Goal: Information Seeking & Learning: Learn about a topic

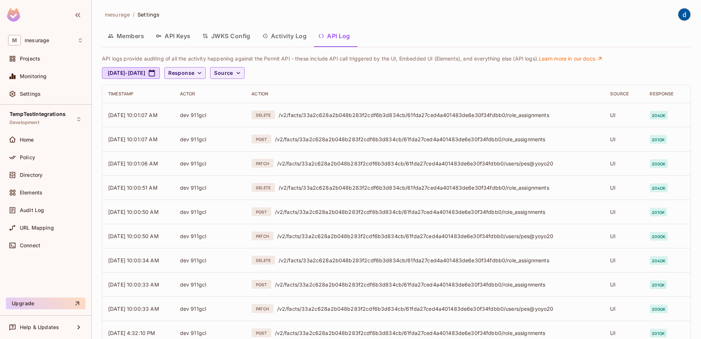
click at [331, 38] on button "API Log" at bounding box center [333, 36] width 43 height 18
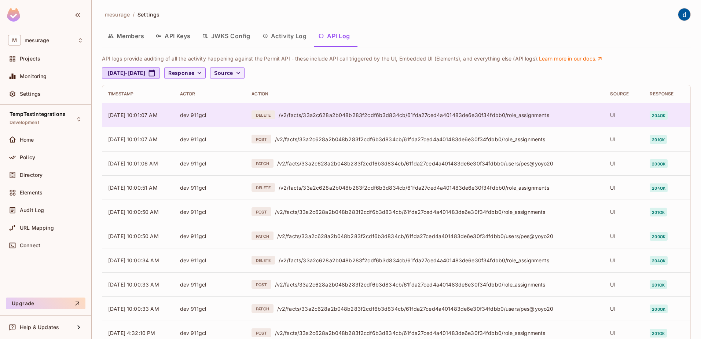
click at [323, 115] on div "/v2/facts/33a2c628a2b048b283f2cdf6b3d834cb/61fda27ced4a401483de6e30f34fdbb0/rol…" at bounding box center [439, 114] width 320 height 7
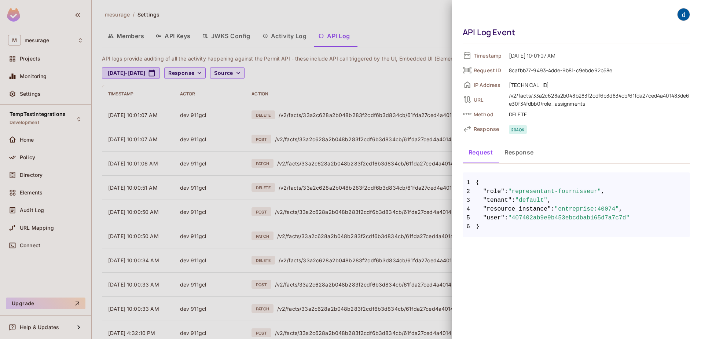
click at [527, 154] on button "Response" at bounding box center [519, 152] width 41 height 18
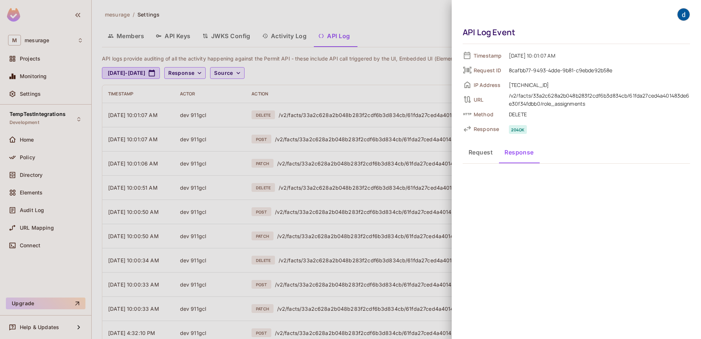
click at [483, 155] on button "Request" at bounding box center [481, 152] width 36 height 18
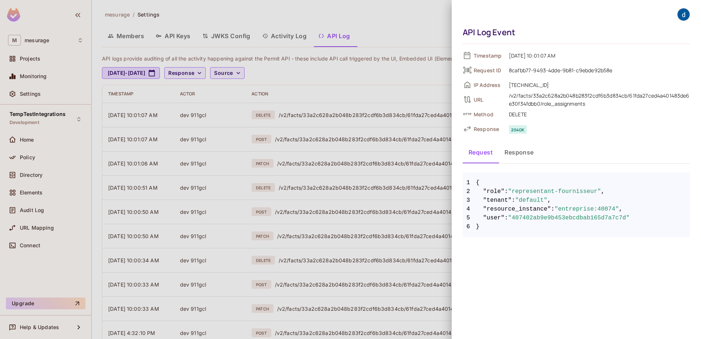
click at [227, 175] on div at bounding box center [350, 169] width 701 height 339
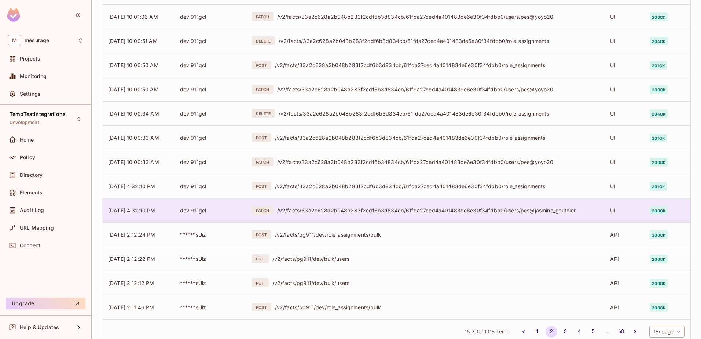
scroll to position [168, 0]
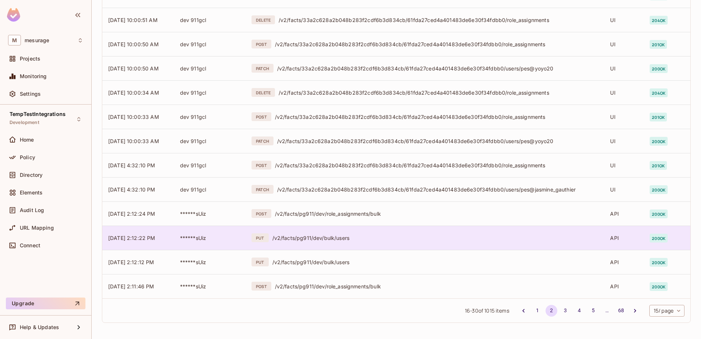
click at [299, 236] on div "/v2/facts/pg911/dev/bulk/users" at bounding box center [435, 237] width 326 height 7
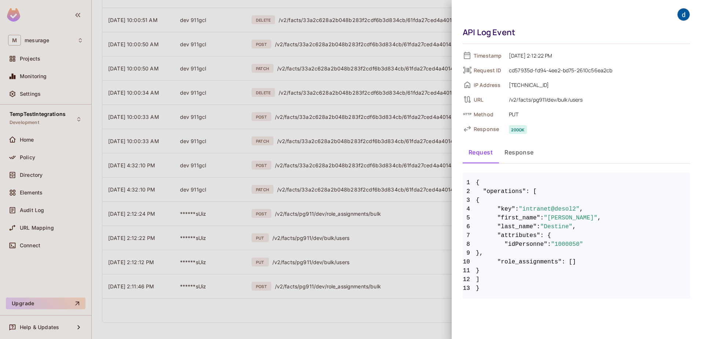
click at [523, 154] on button "Response" at bounding box center [519, 152] width 41 height 18
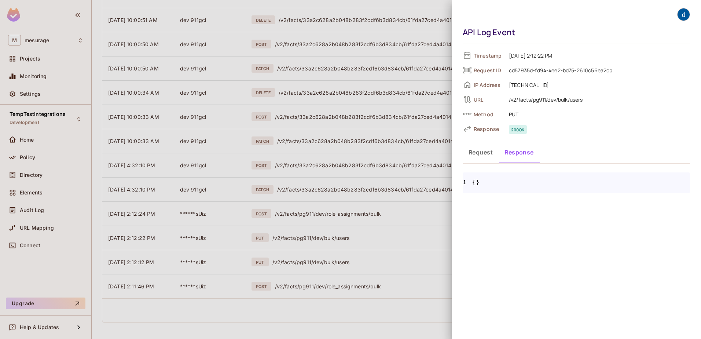
click at [483, 153] on button "Request" at bounding box center [481, 152] width 36 height 18
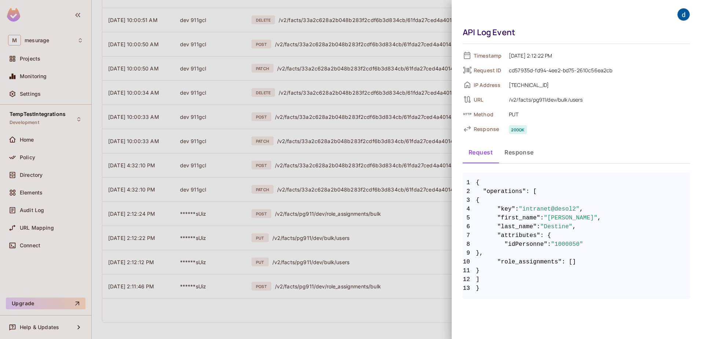
click at [296, 252] on div at bounding box center [350, 169] width 701 height 339
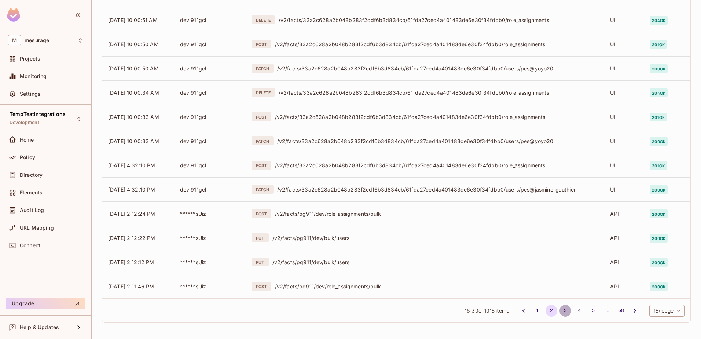
click at [559, 259] on button "3" at bounding box center [565, 311] width 12 height 12
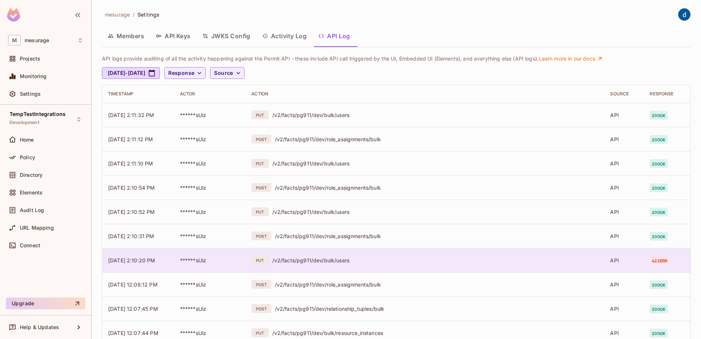
click at [296, 259] on div "/v2/facts/pg911/dev/bulk/users" at bounding box center [435, 260] width 326 height 7
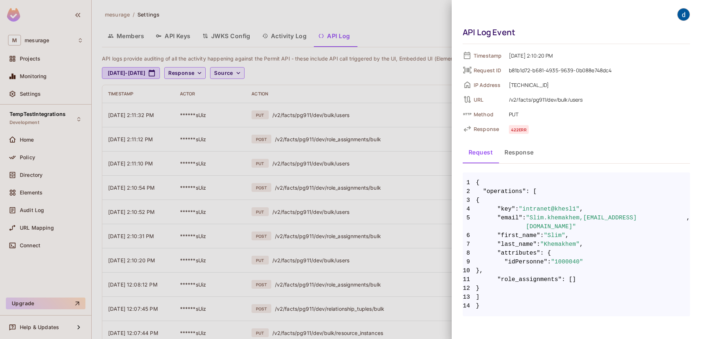
click at [515, 150] on button "Response" at bounding box center [519, 152] width 41 height 18
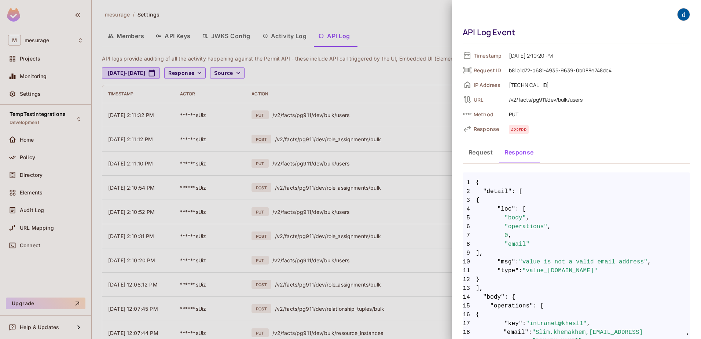
click at [480, 150] on button "Request" at bounding box center [481, 152] width 36 height 18
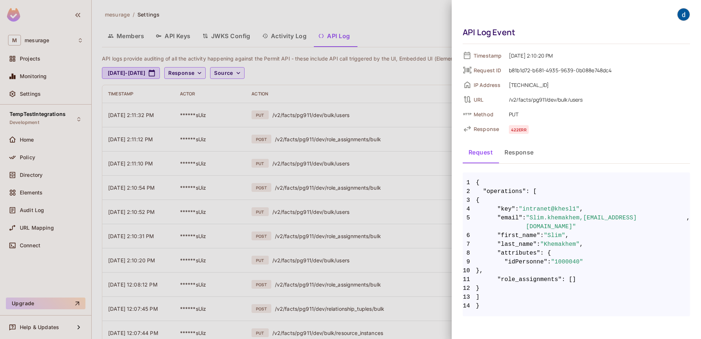
click at [266, 241] on div at bounding box center [350, 169] width 701 height 339
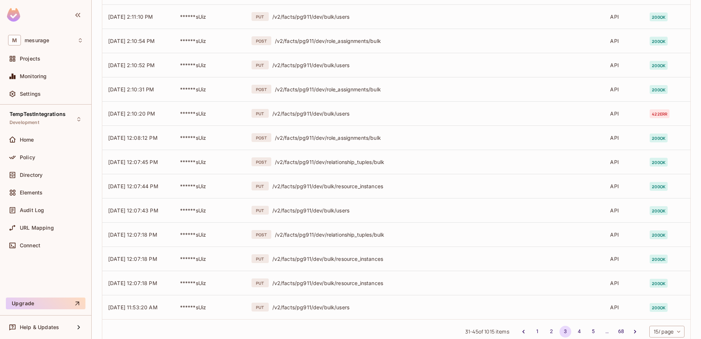
scroll to position [168, 0]
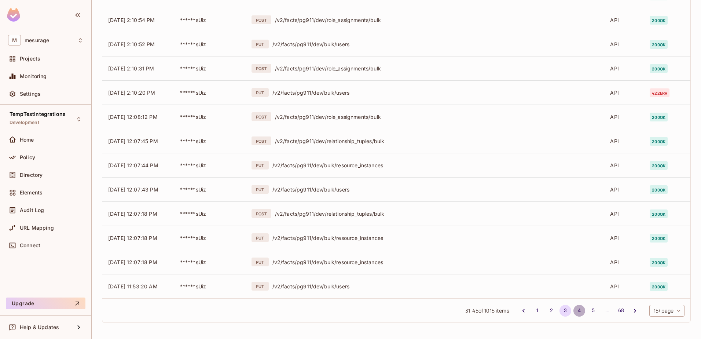
click at [560, 259] on button "4" at bounding box center [579, 311] width 12 height 12
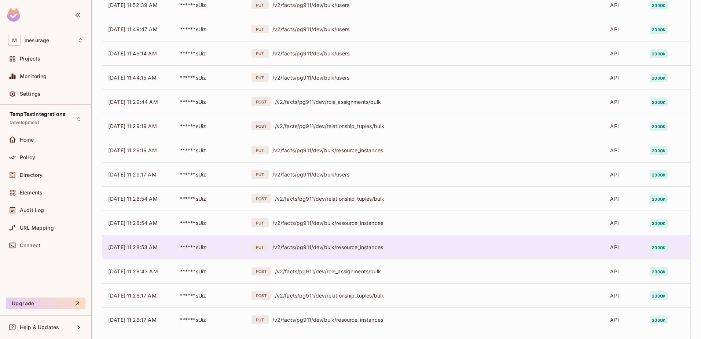
scroll to position [147, 0]
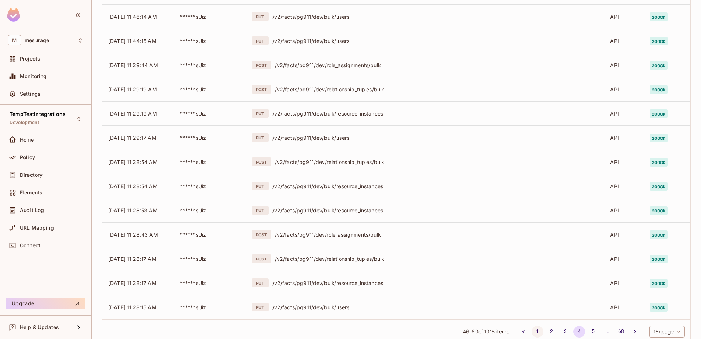
click at [532, 259] on button "1" at bounding box center [538, 332] width 12 height 12
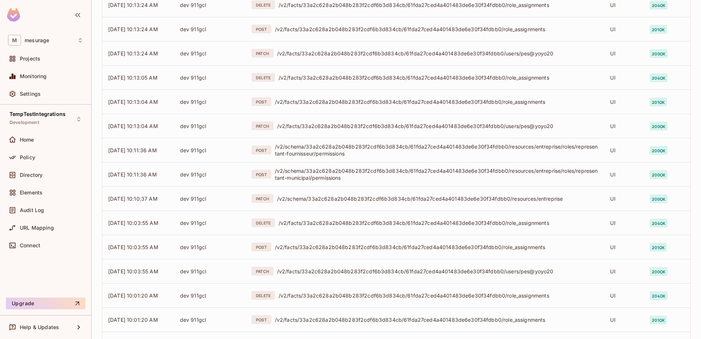
scroll to position [168, 0]
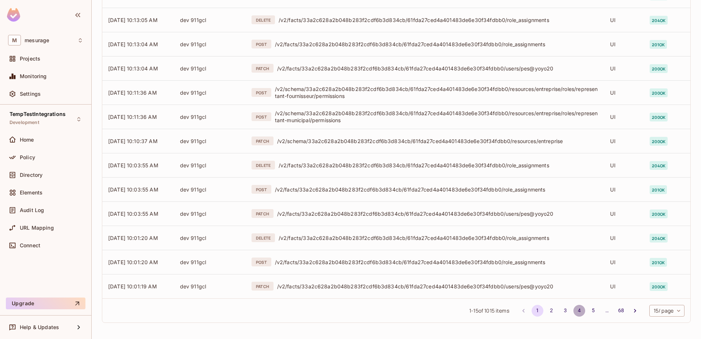
click at [560, 259] on button "4" at bounding box center [579, 311] width 12 height 12
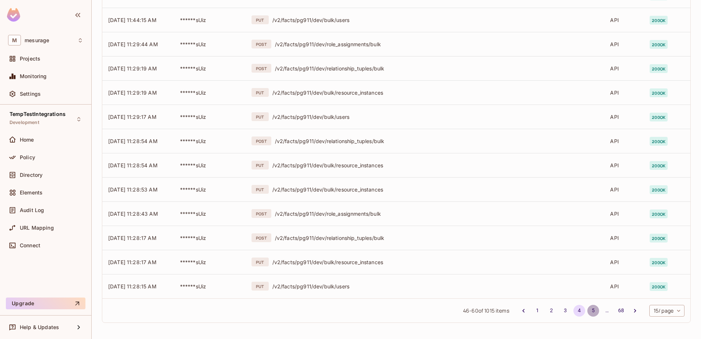
click at [560, 259] on button "5" at bounding box center [593, 311] width 12 height 12
click at [560, 259] on button "6" at bounding box center [593, 311] width 12 height 12
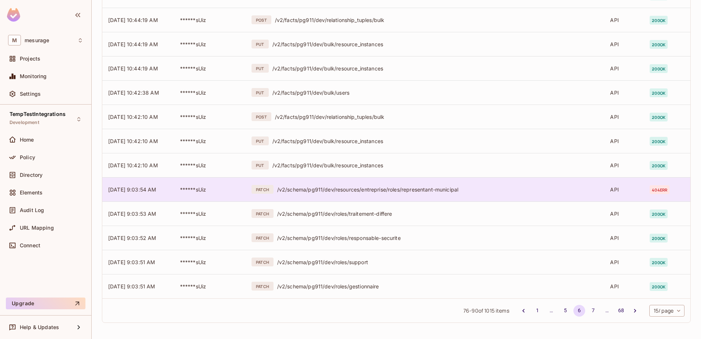
click at [360, 188] on div "/v2/schema/pg911/dev/resources/entreprise/roles/representant-municipal" at bounding box center [438, 189] width 322 height 7
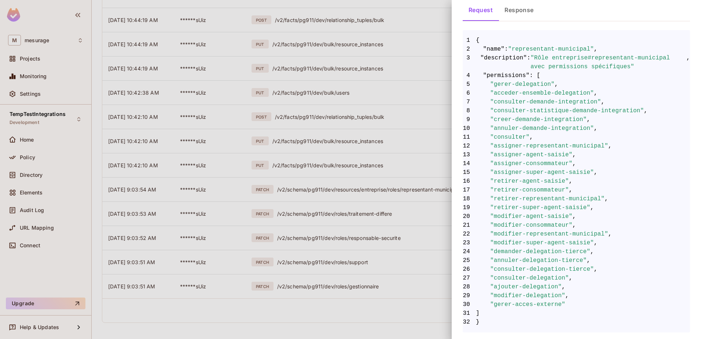
scroll to position [32, 0]
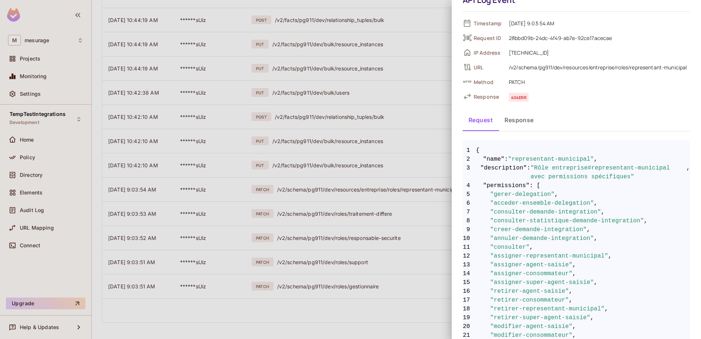
click at [323, 241] on div at bounding box center [350, 169] width 701 height 339
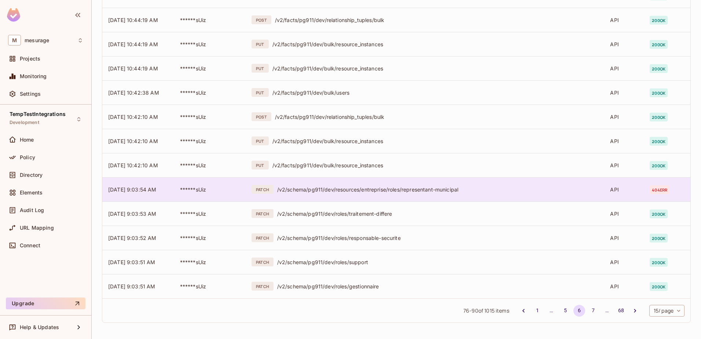
click at [314, 187] on div "/v2/schema/pg911/dev/resources/entreprise/roles/representant-municipal" at bounding box center [438, 189] width 322 height 7
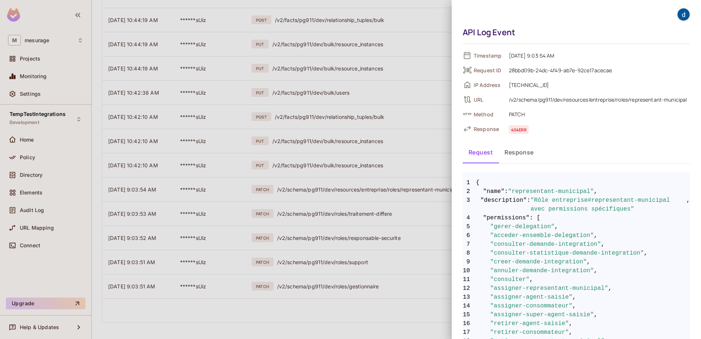
scroll to position [37, 0]
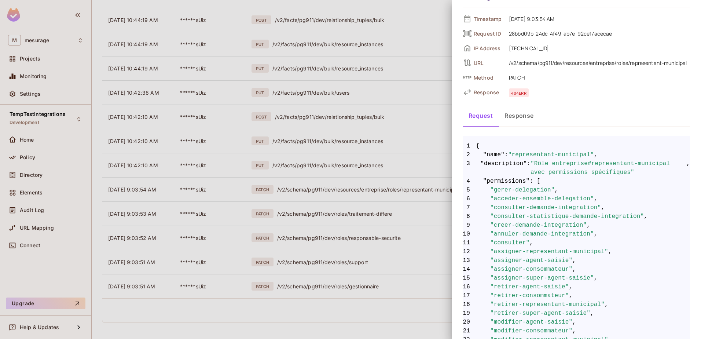
click at [514, 115] on button "Response" at bounding box center [519, 115] width 41 height 18
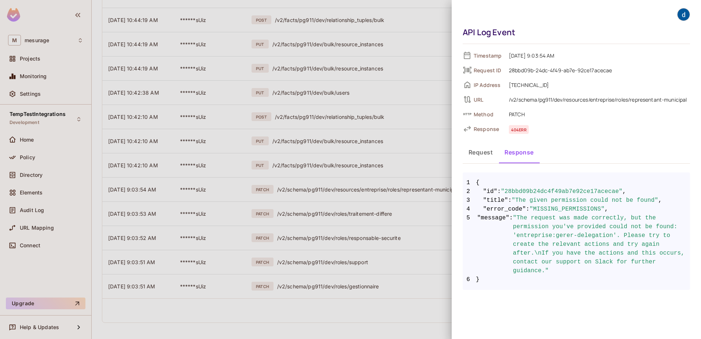
scroll to position [0, 0]
click at [31, 175] on div at bounding box center [350, 169] width 701 height 339
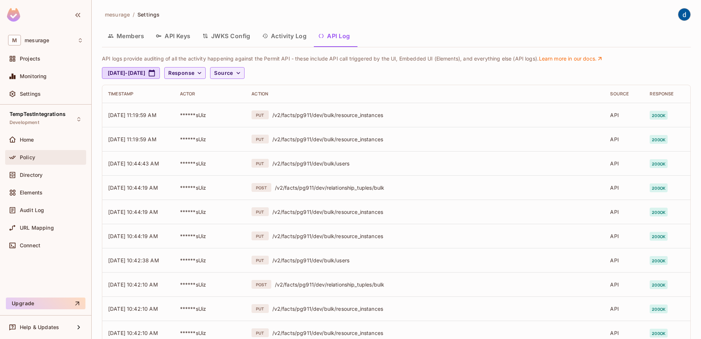
click at [26, 157] on span "Policy" at bounding box center [27, 157] width 15 height 6
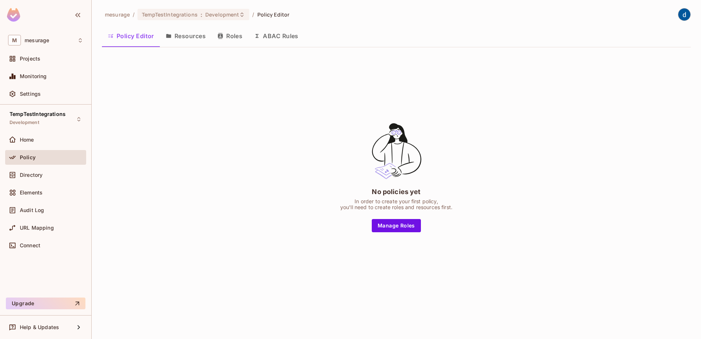
click at [192, 35] on button "Resources" at bounding box center [186, 36] width 52 height 18
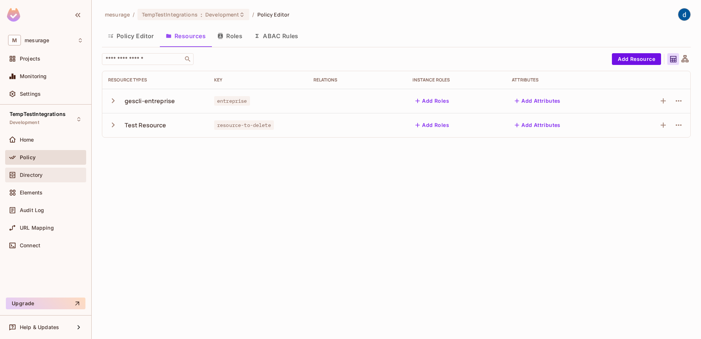
click at [32, 178] on div "Directory" at bounding box center [45, 174] width 75 height 9
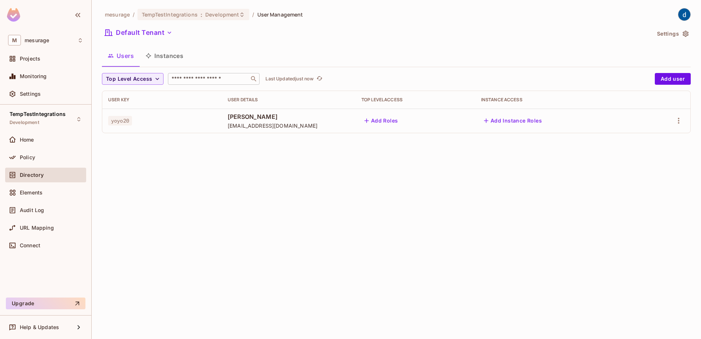
click at [199, 77] on input "text" at bounding box center [208, 78] width 77 height 7
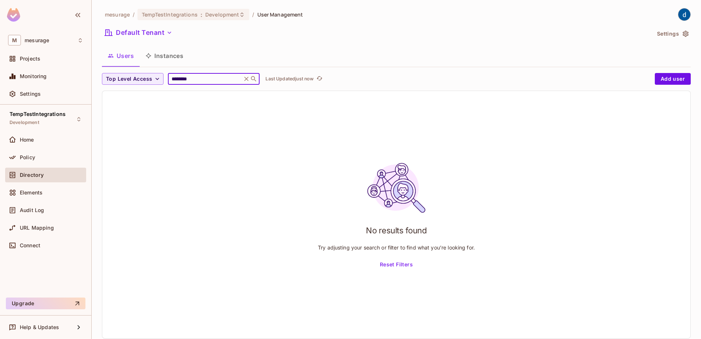
type input "********"
drag, startPoint x: 200, startPoint y: 140, endPoint x: 200, endPoint y: 131, distance: 9.2
click at [200, 135] on div "No results found Try adjusting your search or filter to find what you’re lookin…" at bounding box center [396, 214] width 588 height 247
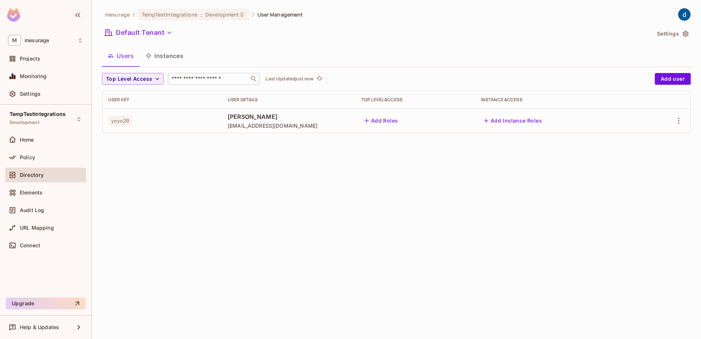
click at [192, 74] on div "​" at bounding box center [214, 79] width 92 height 12
type input "********"
click at [183, 76] on input "text" at bounding box center [208, 78] width 77 height 7
click at [148, 78] on span "Top Level Access" at bounding box center [129, 78] width 46 height 9
click at [171, 150] on div at bounding box center [350, 169] width 701 height 339
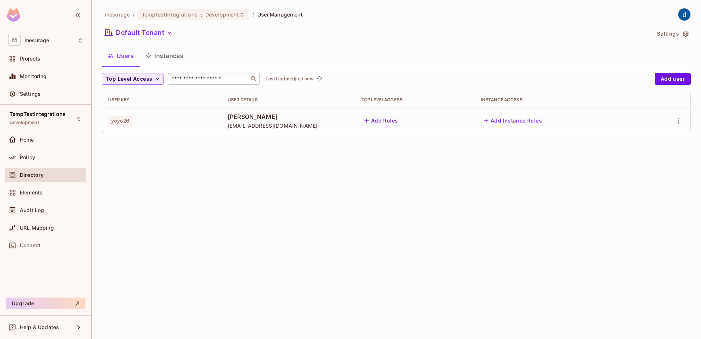
click at [187, 79] on input "text" at bounding box center [208, 78] width 77 height 7
click at [228, 168] on div "mesurage / TempTestIntegrations : Development / User Management Default Tenant …" at bounding box center [396, 169] width 609 height 339
click at [186, 82] on input "text" at bounding box center [208, 78] width 77 height 7
click at [206, 167] on div "mesurage / TempTestIntegrations : Development / User Management Default Tenant …" at bounding box center [396, 169] width 609 height 339
click at [320, 77] on icon "refresh" at bounding box center [319, 78] width 6 height 6
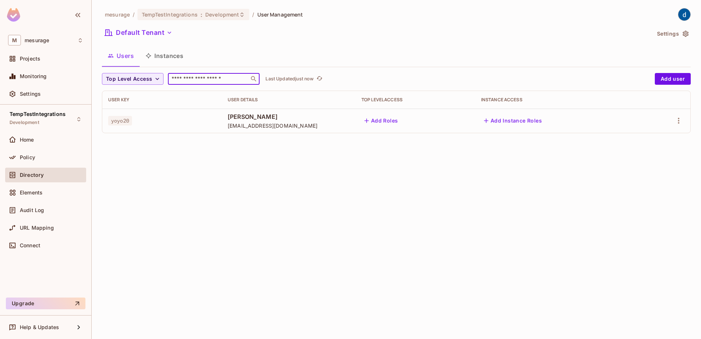
click at [194, 79] on input "text" at bounding box center [208, 78] width 77 height 7
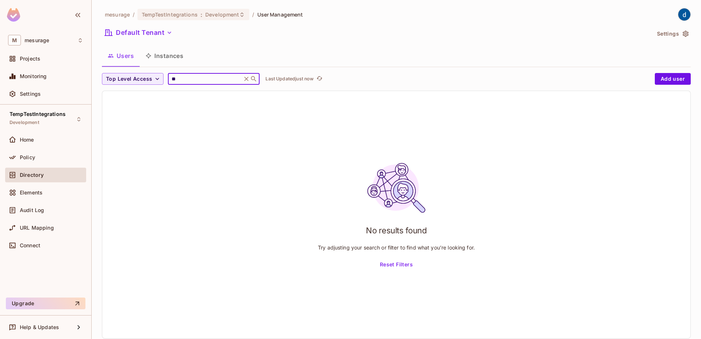
type input "*"
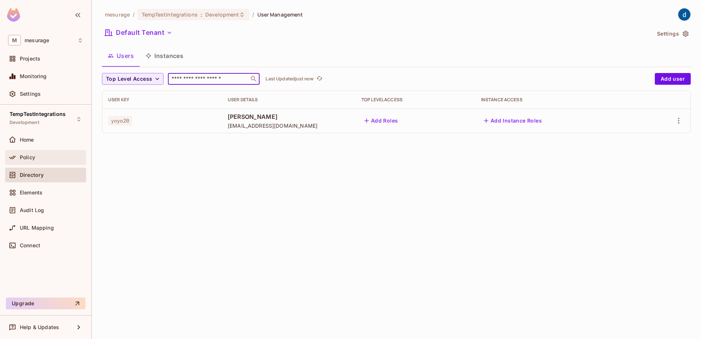
click at [20, 159] on span "Policy" at bounding box center [27, 157] width 15 height 6
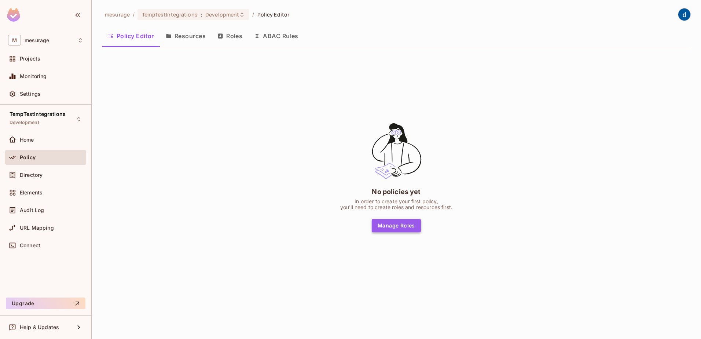
click at [392, 227] on button "Manage Roles" at bounding box center [396, 225] width 49 height 13
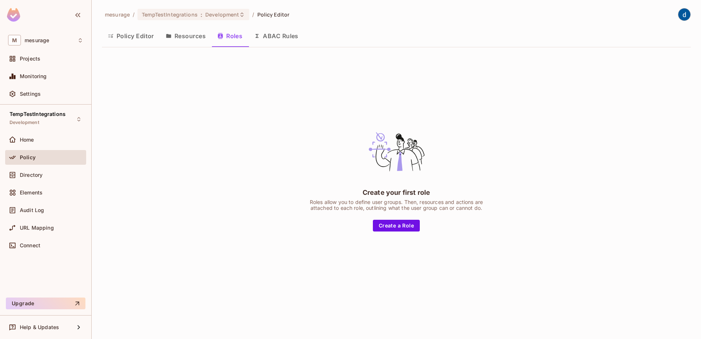
click at [185, 34] on button "Resources" at bounding box center [186, 36] width 52 height 18
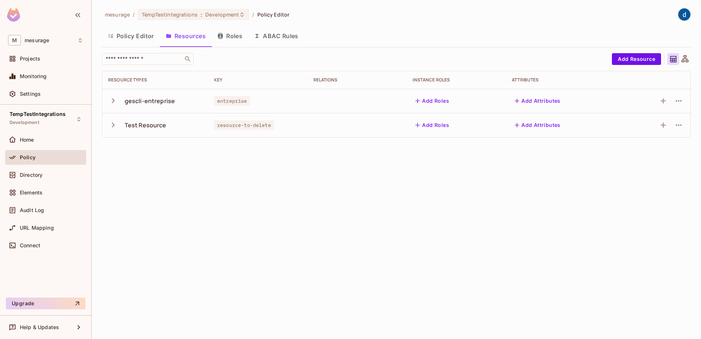
click at [687, 15] on img at bounding box center [684, 14] width 12 height 12
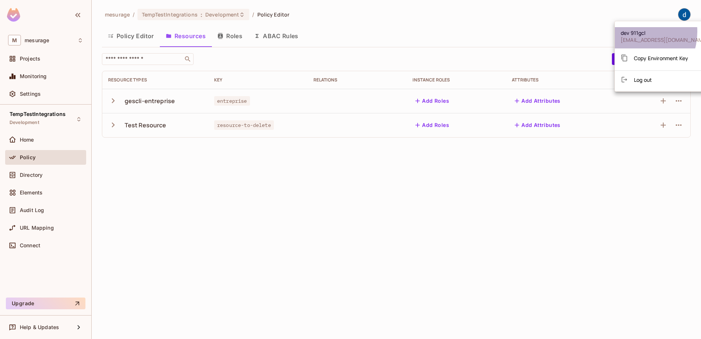
click at [631, 32] on span "dev 911gcl" at bounding box center [664, 32] width 87 height 7
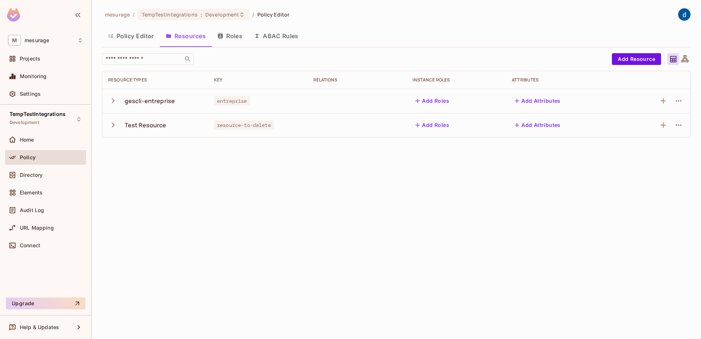
click at [131, 36] on button "Policy Editor" at bounding box center [131, 36] width 58 height 18
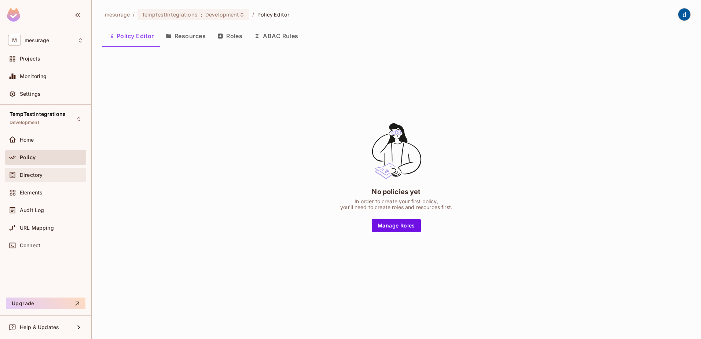
click at [22, 173] on span "Directory" at bounding box center [31, 175] width 23 height 6
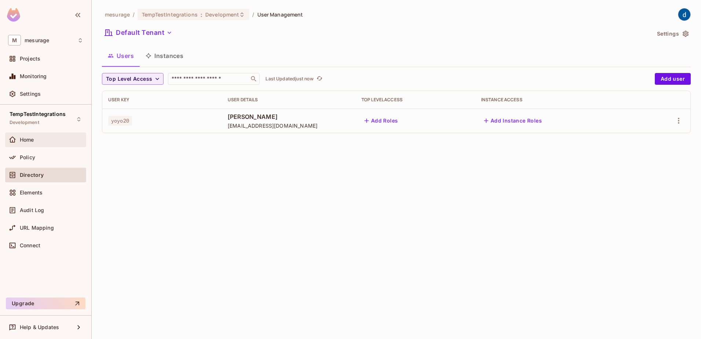
click at [29, 139] on span "Home" at bounding box center [27, 140] width 14 height 6
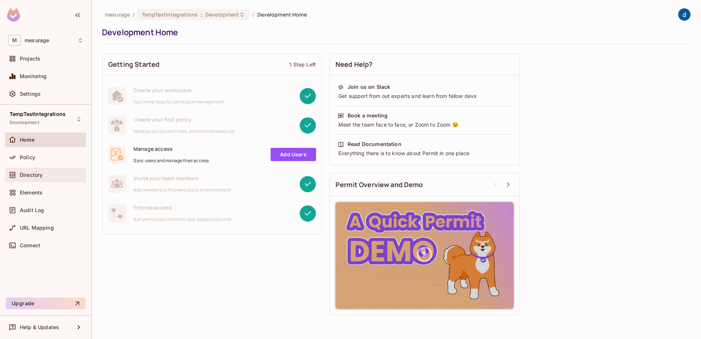
click at [34, 177] on span "Directory" at bounding box center [31, 175] width 23 height 6
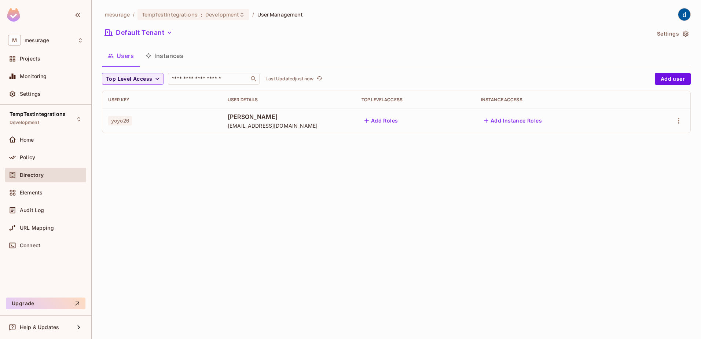
click at [190, 216] on div "mesurage / TempTestIntegrations : Development / User Management Default Tenant …" at bounding box center [396, 169] width 609 height 339
click at [26, 193] on span "Elements" at bounding box center [31, 193] width 23 height 6
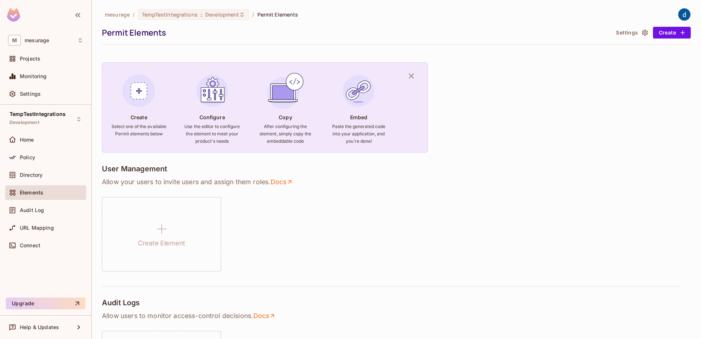
click at [304, 204] on div "Create Element" at bounding box center [396, 234] width 589 height 74
click at [618, 32] on button "Settings" at bounding box center [631, 33] width 37 height 12
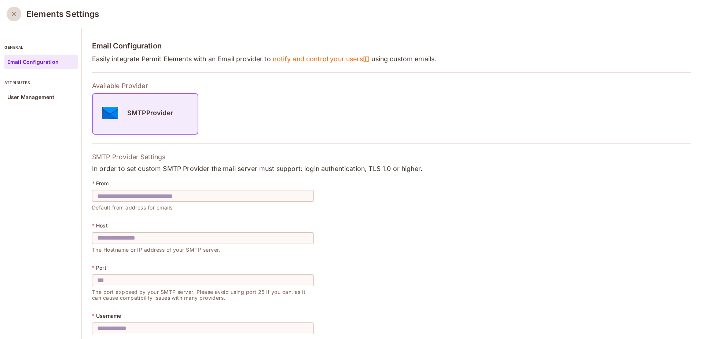
click at [13, 14] on icon "close" at bounding box center [14, 14] width 9 height 9
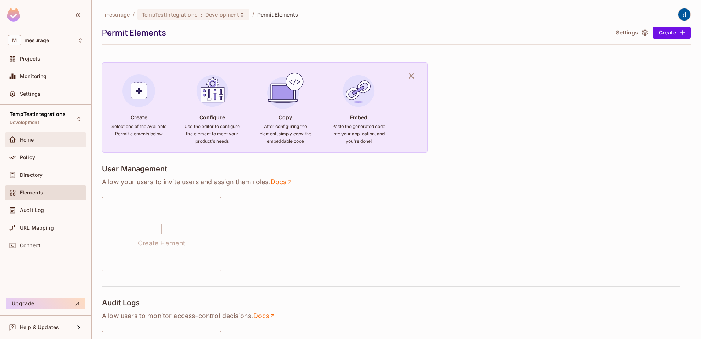
click at [26, 138] on span "Home" at bounding box center [27, 140] width 14 height 6
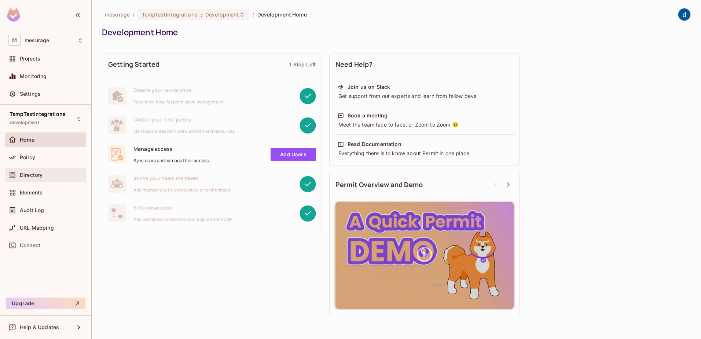
click at [19, 176] on div at bounding box center [14, 174] width 12 height 9
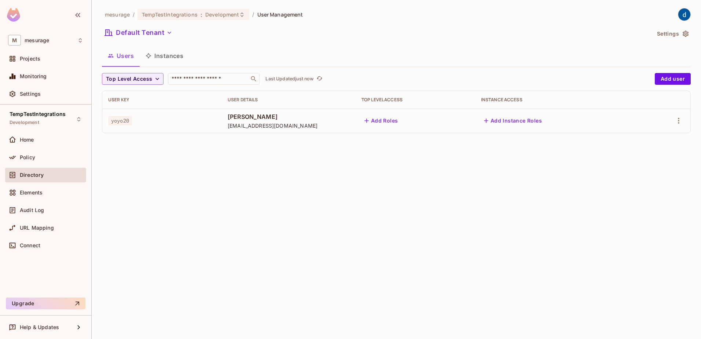
click at [179, 134] on div "Top Level Access ​ Last Updated just now Add user User Key User Details Top Lev…" at bounding box center [396, 106] width 589 height 66
click at [193, 77] on input "text" at bounding box center [208, 78] width 77 height 7
click at [319, 77] on icon "refresh" at bounding box center [319, 78] width 6 height 6
click at [157, 78] on icon "button" at bounding box center [157, 78] width 7 height 7
click at [132, 94] on div "No results found" at bounding box center [129, 97] width 55 height 18
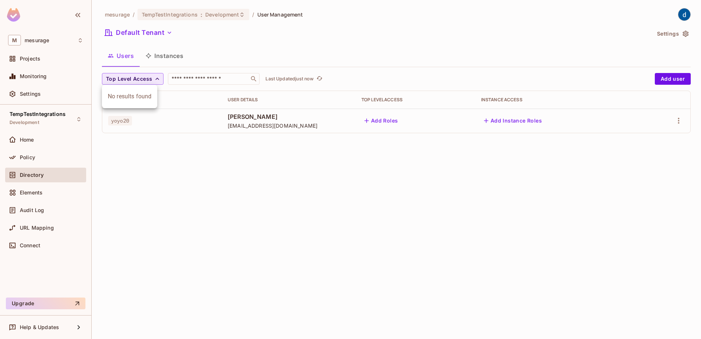
click at [175, 157] on div at bounding box center [350, 169] width 701 height 339
click at [161, 51] on button "Instances" at bounding box center [164, 56] width 49 height 18
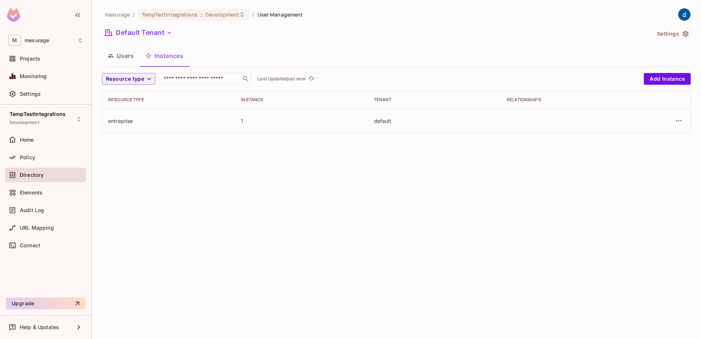
click at [114, 121] on div "entreprise" at bounding box center [168, 120] width 121 height 7
click at [128, 53] on button "Users" at bounding box center [121, 56] width 38 height 18
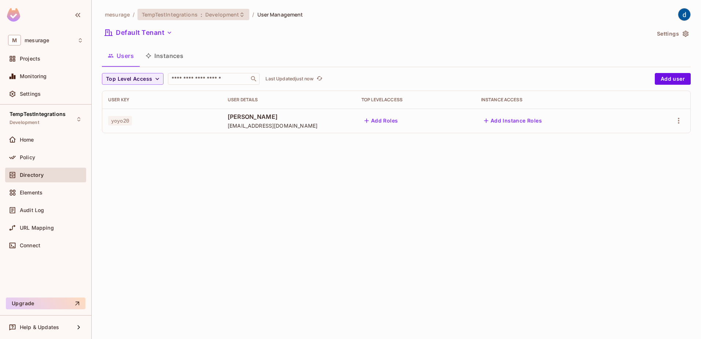
click at [191, 13] on span "TempTestIntegrations" at bounding box center [170, 14] width 56 height 7
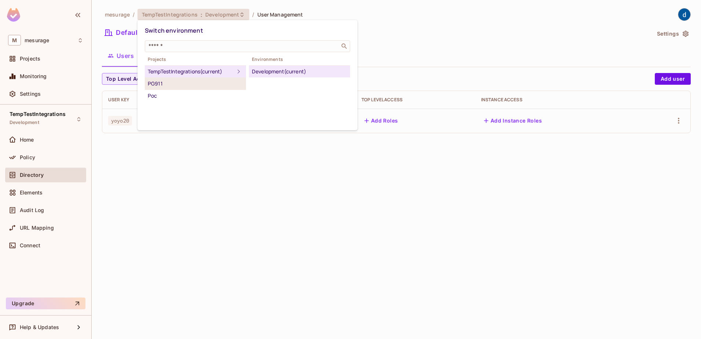
click at [163, 82] on div "PG911" at bounding box center [195, 83] width 95 height 9
click at [269, 71] on div "Development" at bounding box center [299, 71] width 95 height 9
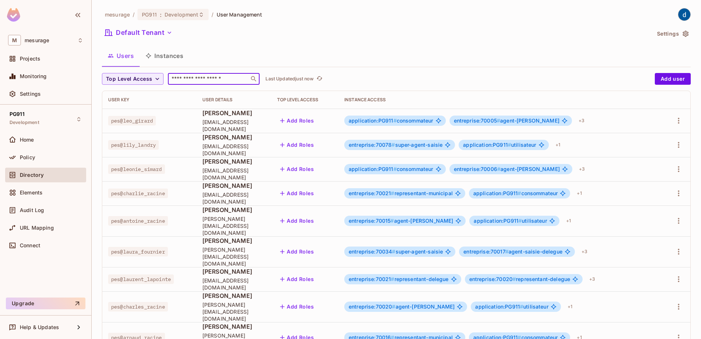
click at [232, 77] on input "text" at bounding box center [208, 78] width 77 height 7
click at [201, 16] on icon at bounding box center [201, 15] width 6 height 6
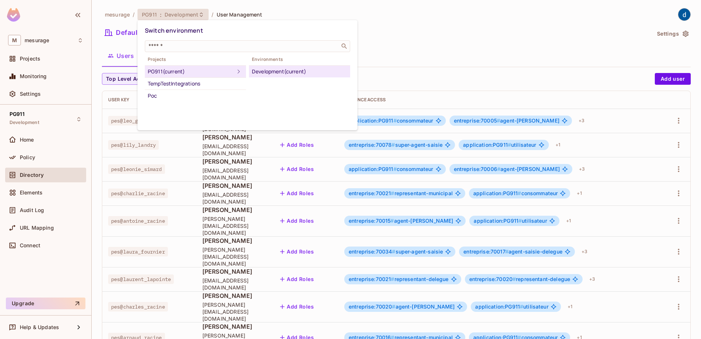
click at [164, 69] on div "PG911 (current)" at bounding box center [191, 71] width 87 height 9
click at [203, 73] on div "PG911 (current)" at bounding box center [191, 71] width 87 height 9
click at [205, 71] on div "PG911 (current)" at bounding box center [191, 71] width 87 height 9
click at [195, 142] on div at bounding box center [350, 169] width 701 height 339
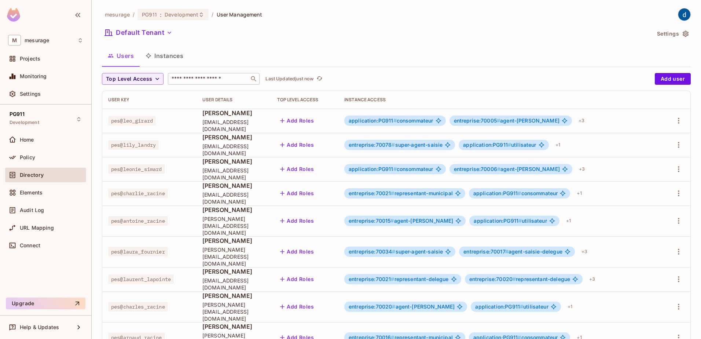
click at [219, 77] on input "text" at bounding box center [208, 78] width 77 height 7
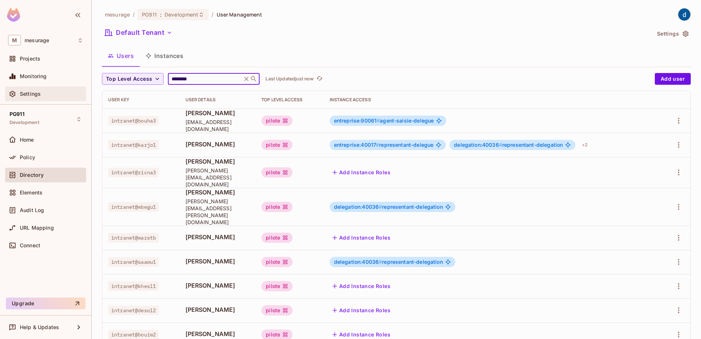
type input "********"
click at [30, 93] on span "Settings" at bounding box center [30, 94] width 21 height 6
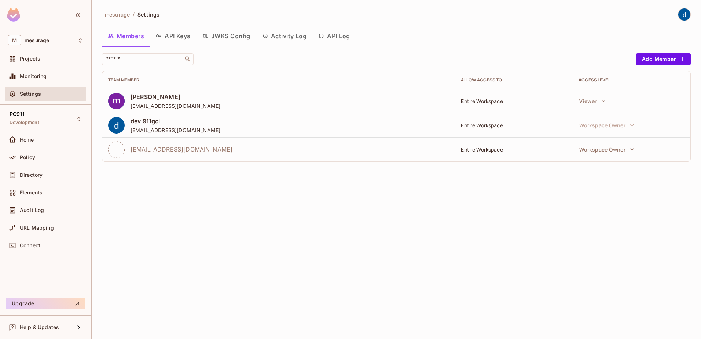
click at [346, 36] on button "API Log" at bounding box center [333, 36] width 43 height 18
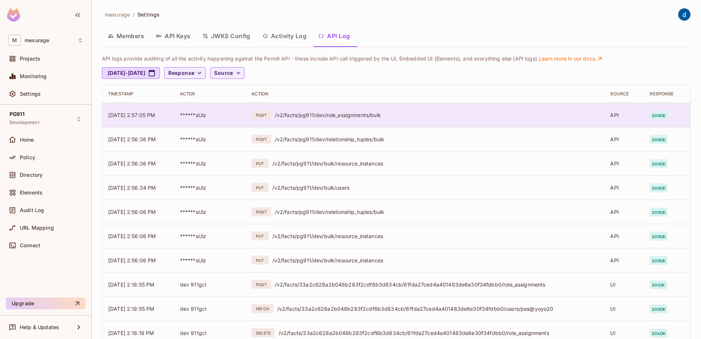
click at [298, 115] on div "/v2/facts/pg911/dev/role_assignments/bulk" at bounding box center [437, 114] width 324 height 7
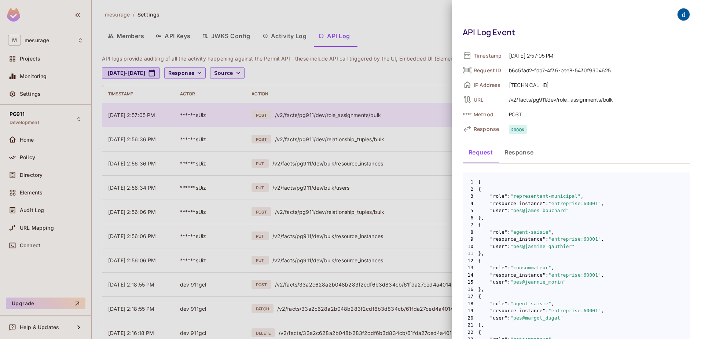
click at [298, 115] on div at bounding box center [350, 169] width 701 height 339
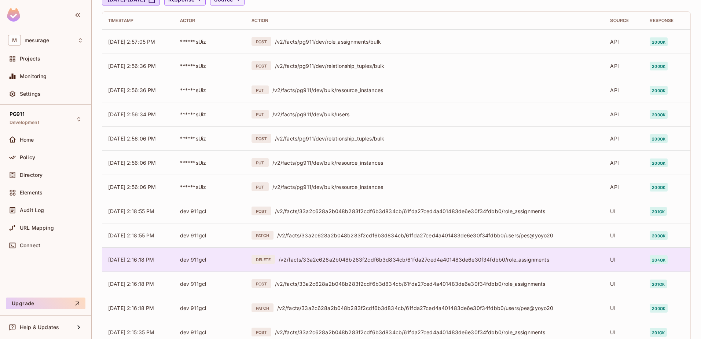
scroll to position [168, 0]
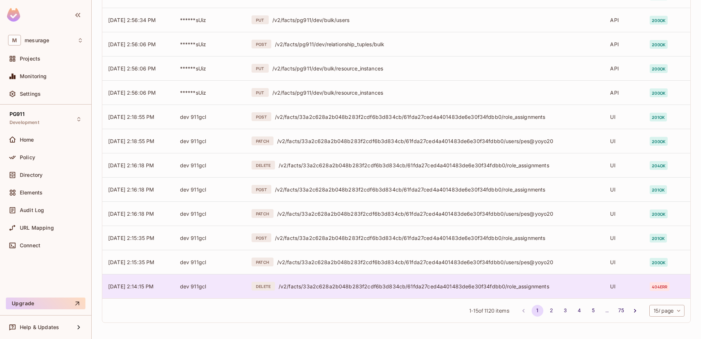
click at [410, 285] on div "/v2/facts/33a2c628a2b048b283f2cdf6b3d834cb/61fda27ced4a401483de6e30f34fdbb0/rol…" at bounding box center [439, 286] width 320 height 7
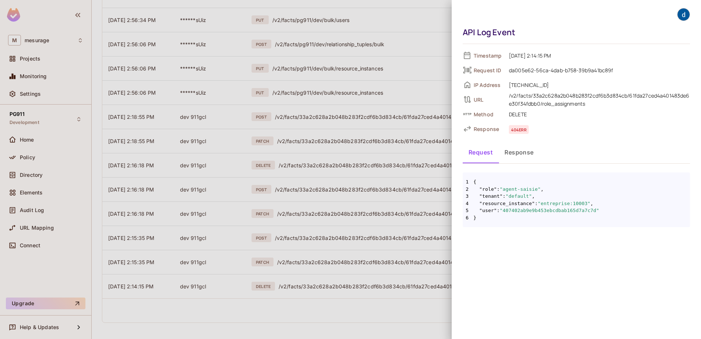
click at [361, 283] on div at bounding box center [350, 169] width 701 height 339
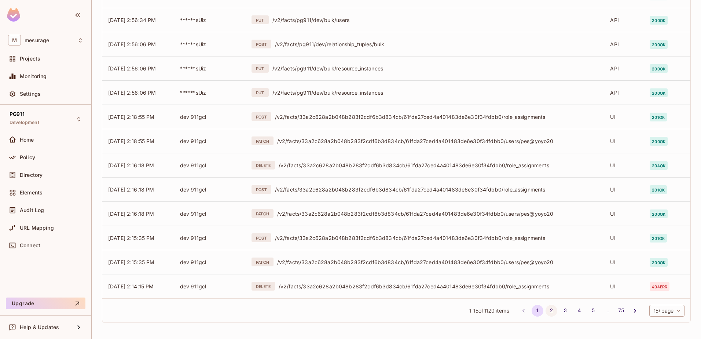
click at [546, 311] on button "2" at bounding box center [552, 311] width 12 height 12
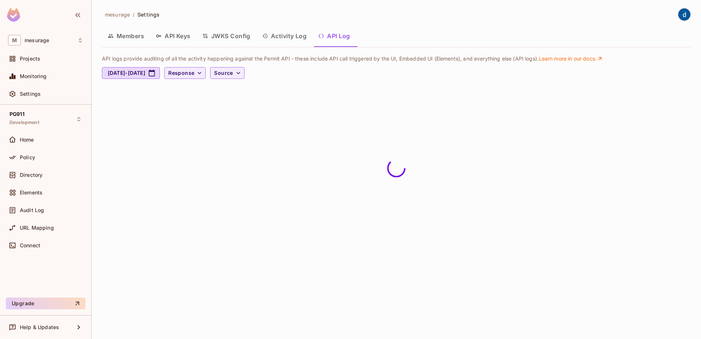
scroll to position [0, 0]
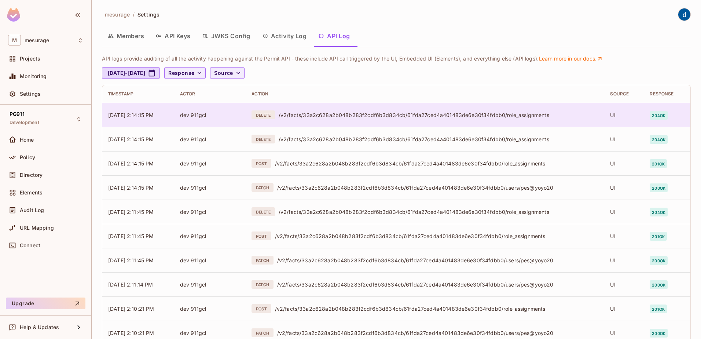
click at [423, 116] on div "/v2/facts/33a2c628a2b048b283f2cdf6b3d834cb/61fda27ced4a401483de6e30f34fdbb0/rol…" at bounding box center [439, 114] width 320 height 7
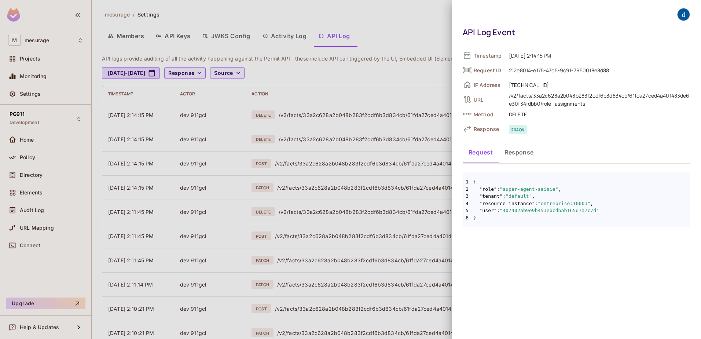
click at [278, 133] on div at bounding box center [350, 169] width 701 height 339
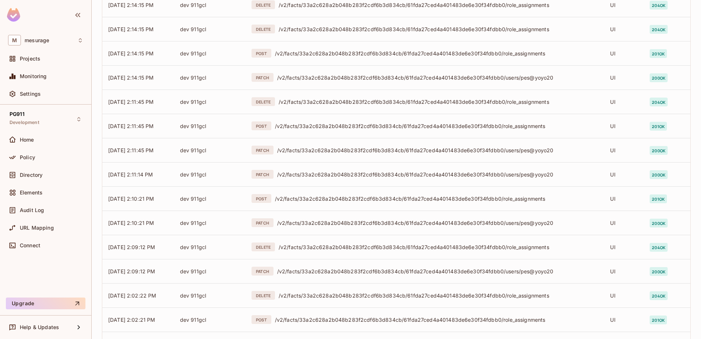
scroll to position [168, 0]
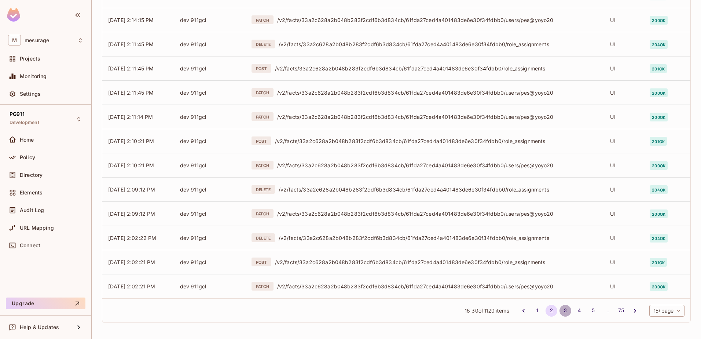
click at [559, 310] on button "3" at bounding box center [565, 311] width 12 height 12
click at [573, 311] on button "4" at bounding box center [579, 311] width 12 height 12
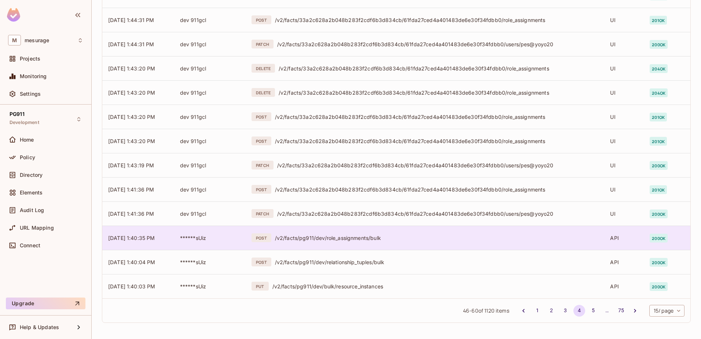
click at [336, 233] on td "POST /v2/facts/pg911/dev/role_assignments/bulk" at bounding box center [425, 237] width 359 height 24
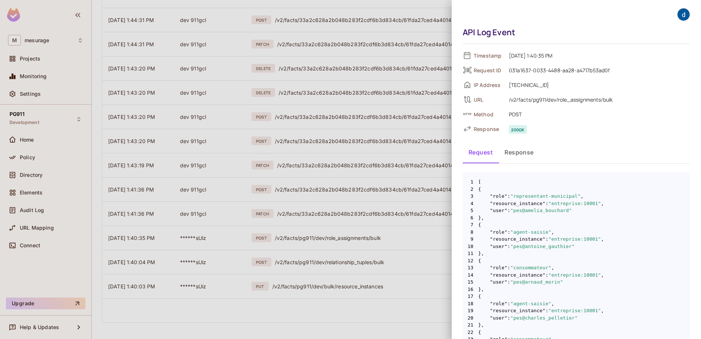
click at [388, 286] on div at bounding box center [350, 169] width 701 height 339
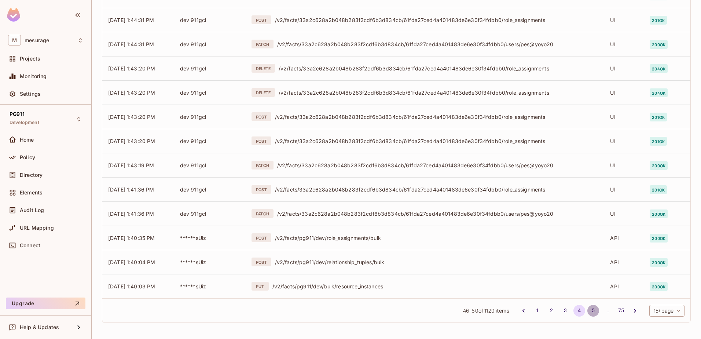
click at [587, 311] on button "5" at bounding box center [593, 311] width 12 height 12
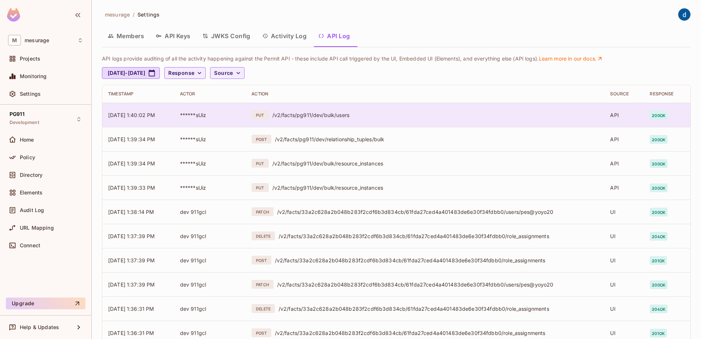
click at [330, 118] on div "/v2/facts/pg911/dev/bulk/users" at bounding box center [435, 114] width 326 height 7
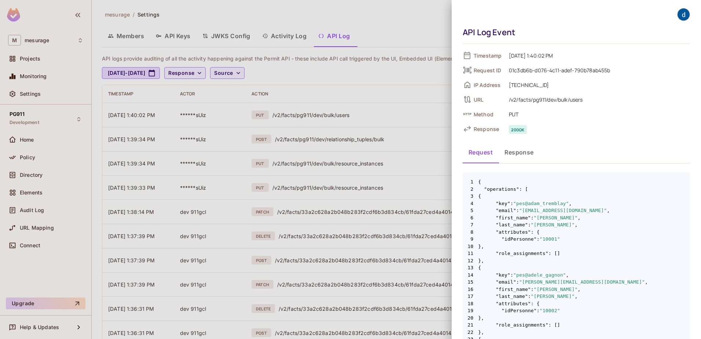
click at [523, 150] on button "Response" at bounding box center [519, 152] width 41 height 18
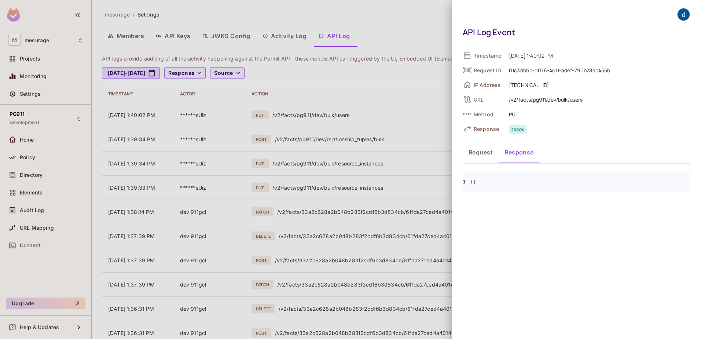
click at [480, 150] on button "Request" at bounding box center [481, 152] width 36 height 18
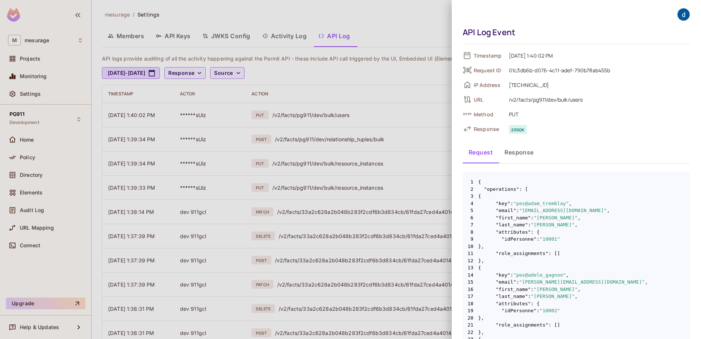
click at [356, 222] on div at bounding box center [350, 169] width 701 height 339
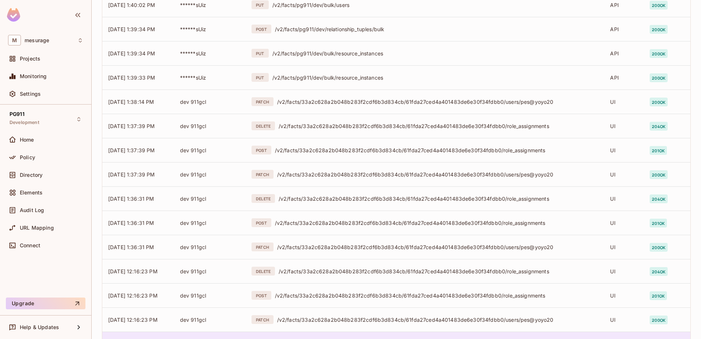
scroll to position [168, 0]
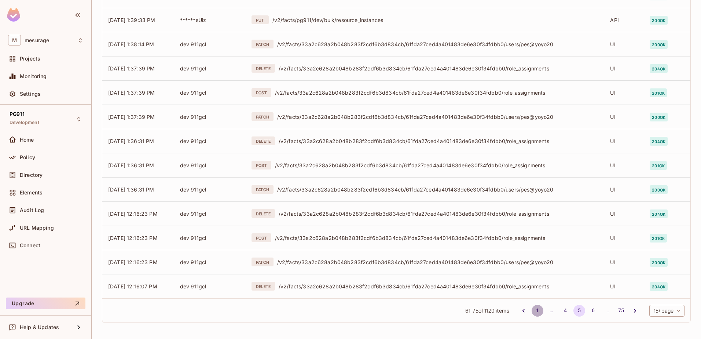
click at [532, 309] on button "1" at bounding box center [538, 311] width 12 height 12
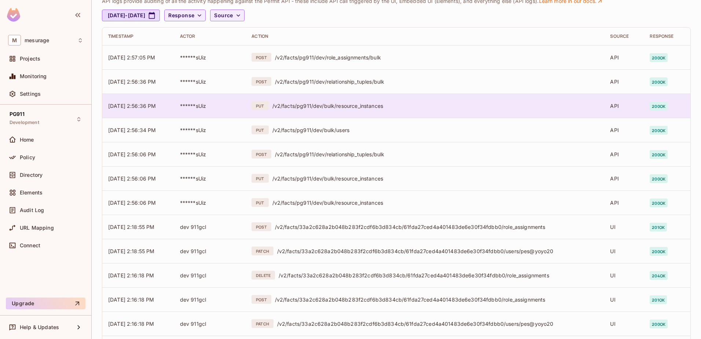
scroll to position [0, 0]
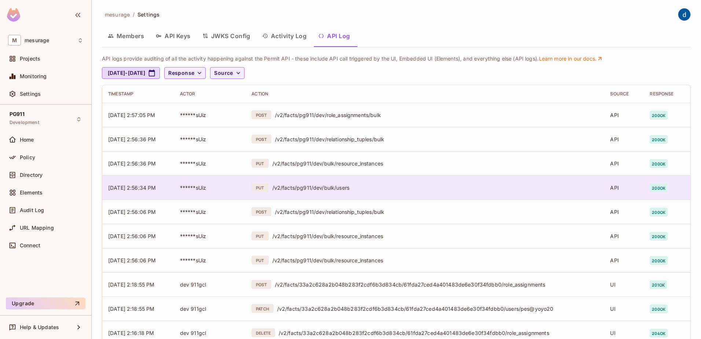
click at [310, 188] on div "/v2/facts/pg911/dev/bulk/users" at bounding box center [435, 187] width 326 height 7
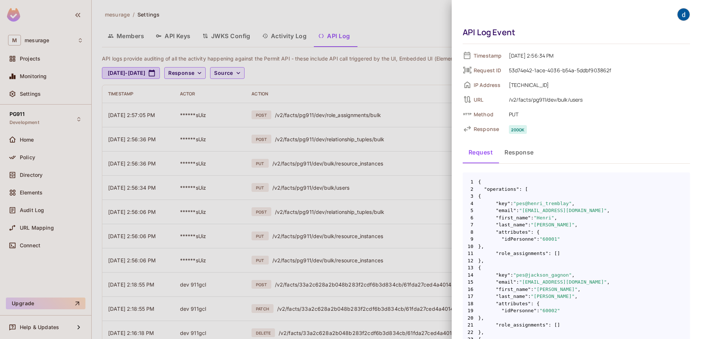
click at [154, 188] on div at bounding box center [350, 169] width 701 height 339
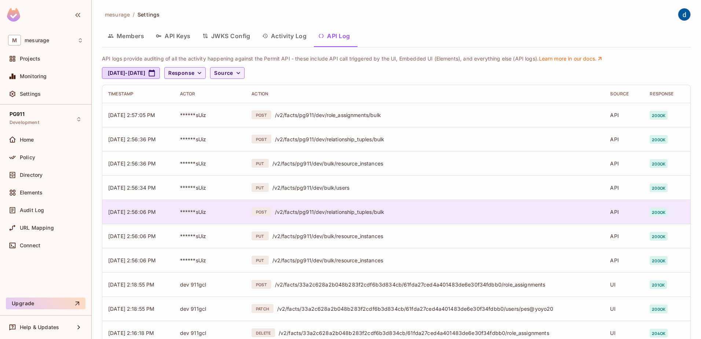
click at [156, 212] on span "09/19/2025 2:56:06 PM" at bounding box center [132, 212] width 48 height 6
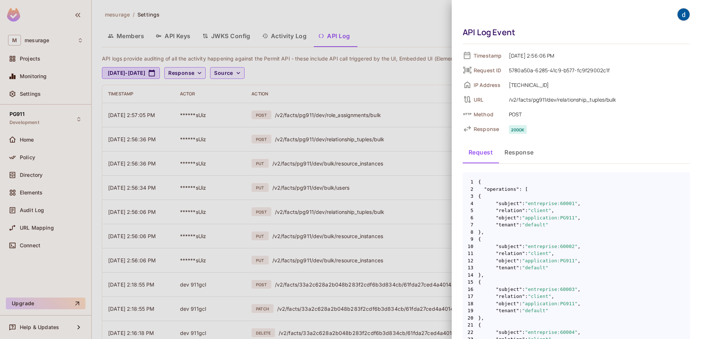
click at [524, 151] on button "Response" at bounding box center [519, 152] width 41 height 18
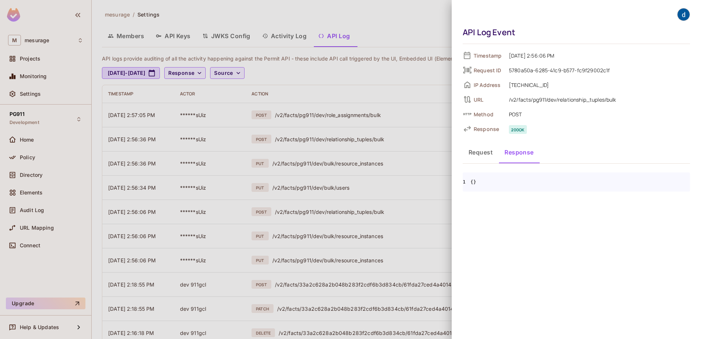
click at [476, 156] on button "Request" at bounding box center [481, 152] width 36 height 18
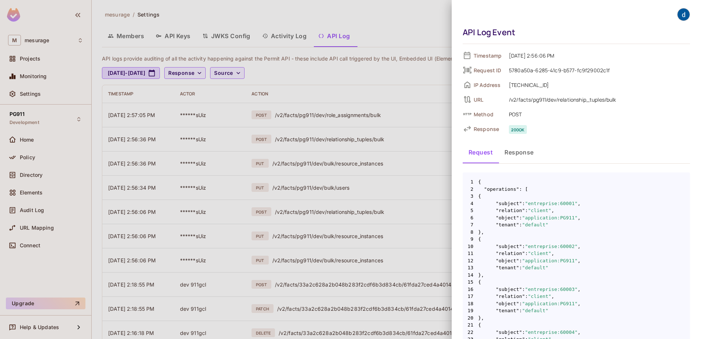
click at [125, 192] on div at bounding box center [350, 169] width 701 height 339
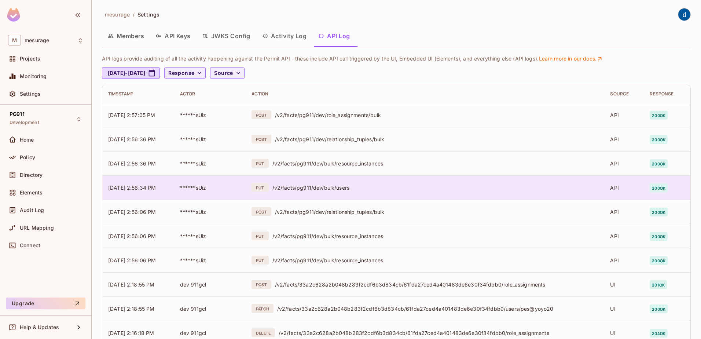
click at [145, 186] on span "09/19/2025 2:56:34 PM" at bounding box center [132, 187] width 48 height 6
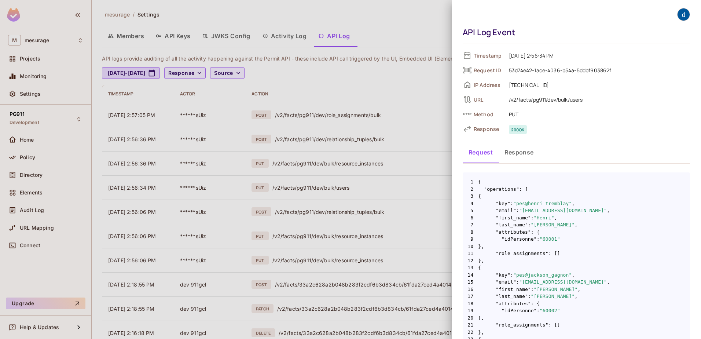
click at [522, 147] on button "Response" at bounding box center [519, 152] width 41 height 18
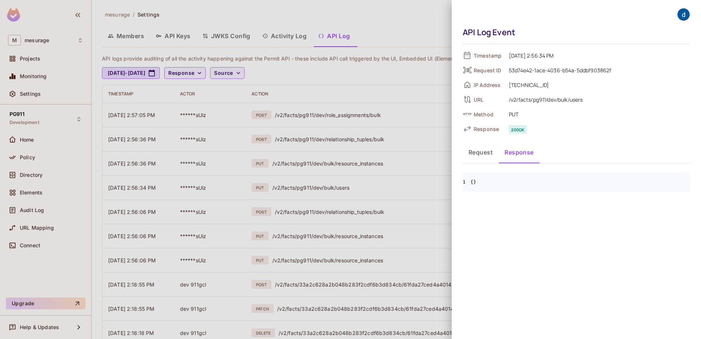
click at [480, 150] on button "Request" at bounding box center [481, 152] width 36 height 18
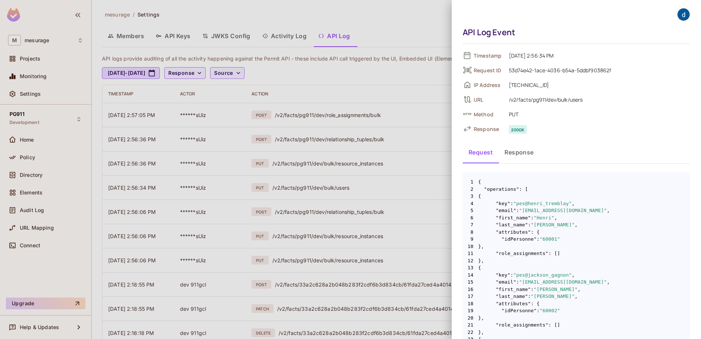
click at [305, 220] on div at bounding box center [350, 169] width 701 height 339
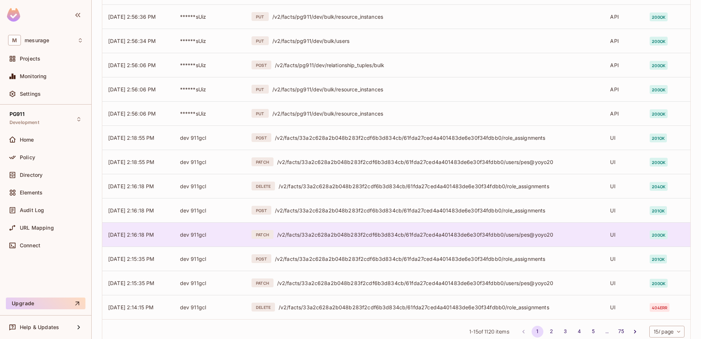
scroll to position [168, 0]
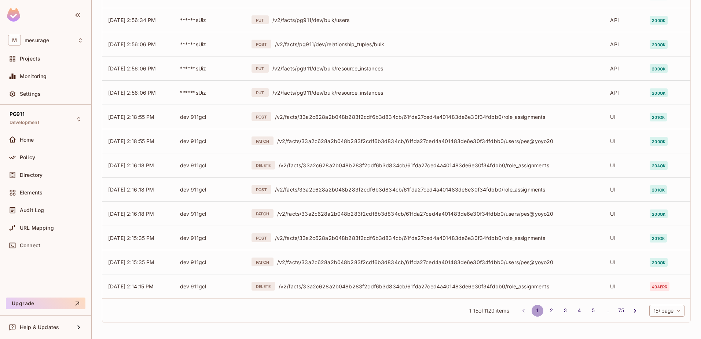
drag, startPoint x: 529, startPoint y: 309, endPoint x: 502, endPoint y: 305, distance: 28.1
click at [532, 309] on button "1" at bounding box center [538, 311] width 12 height 12
click at [546, 309] on button "2" at bounding box center [552, 311] width 12 height 12
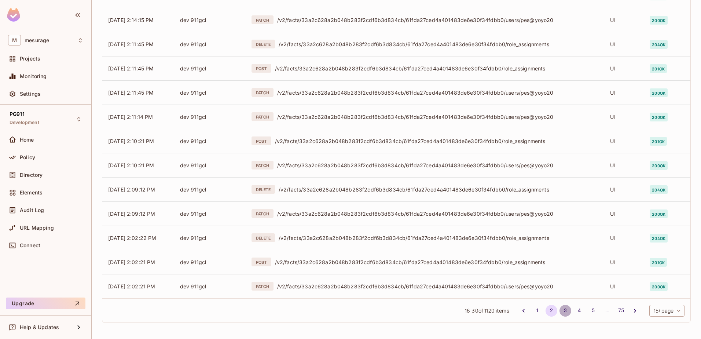
click at [559, 309] on button "3" at bounding box center [565, 311] width 12 height 12
click at [573, 310] on button "4" at bounding box center [579, 311] width 12 height 12
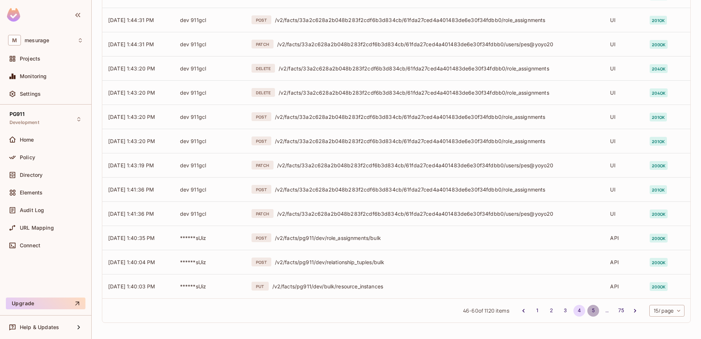
click at [587, 309] on button "5" at bounding box center [593, 311] width 12 height 12
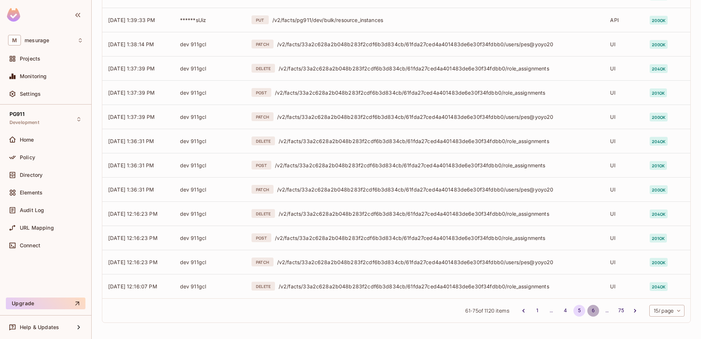
click at [587, 311] on button "6" at bounding box center [593, 311] width 12 height 12
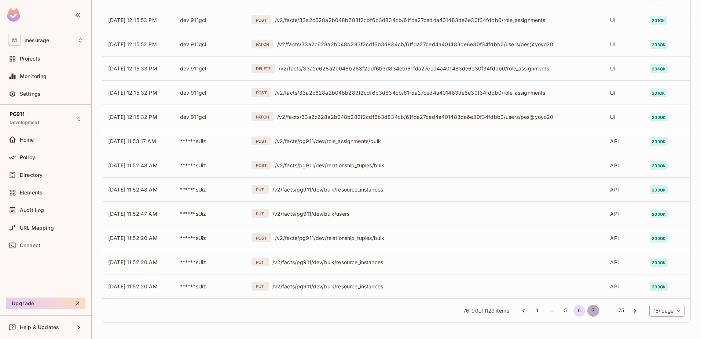
click at [587, 310] on button "7" at bounding box center [593, 311] width 12 height 12
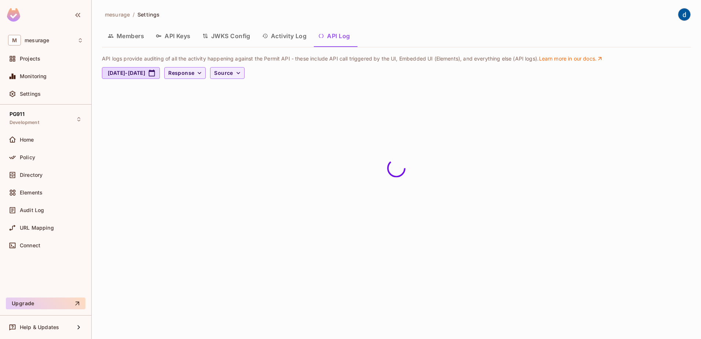
scroll to position [0, 0]
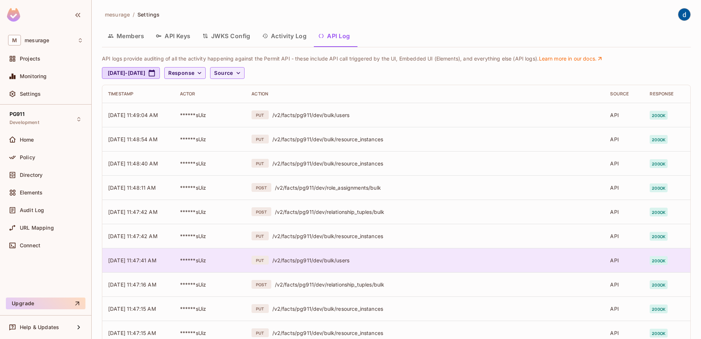
click at [281, 258] on div "/v2/facts/pg911/dev/bulk/users" at bounding box center [435, 260] width 326 height 7
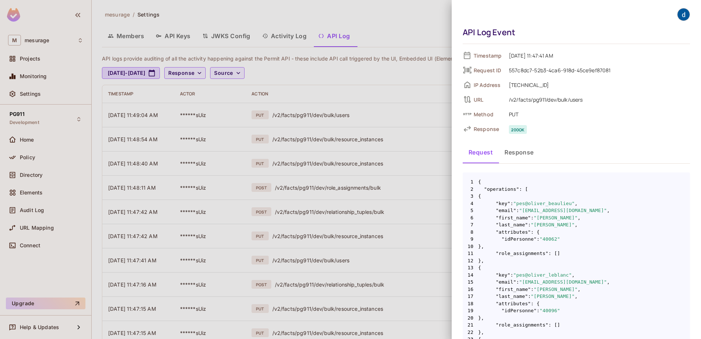
click at [512, 150] on button "Response" at bounding box center [519, 152] width 41 height 18
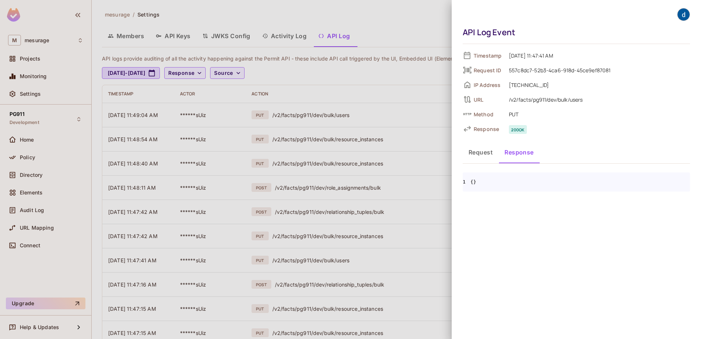
click at [259, 264] on div at bounding box center [350, 169] width 701 height 339
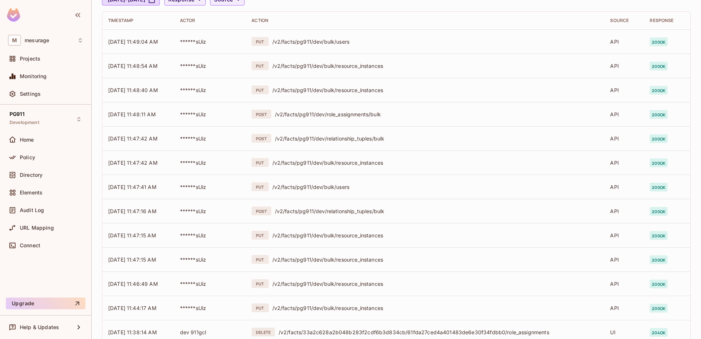
scroll to position [147, 0]
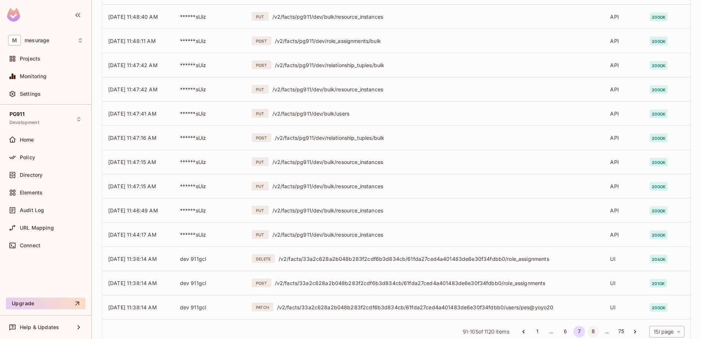
click at [587, 329] on button "8" at bounding box center [593, 332] width 12 height 12
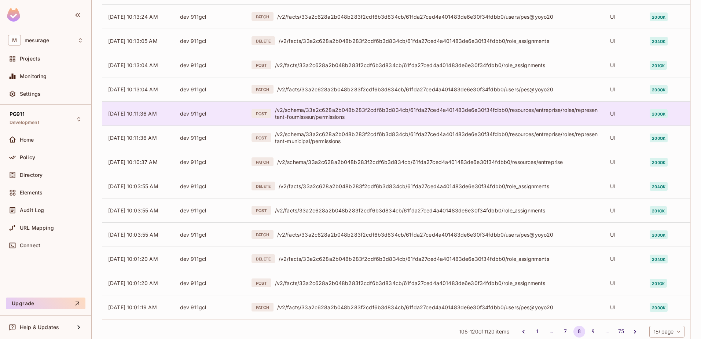
scroll to position [168, 0]
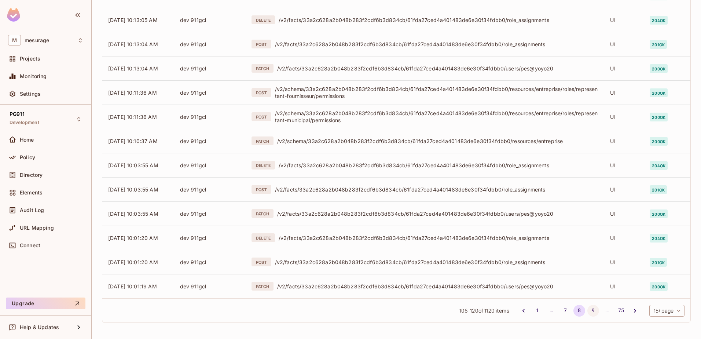
click at [587, 310] on button "9" at bounding box center [593, 311] width 12 height 12
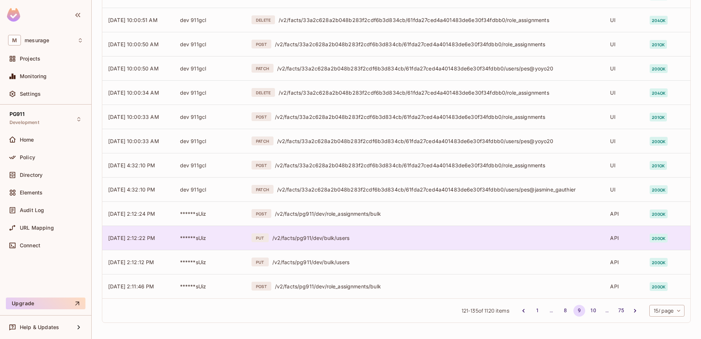
click at [370, 236] on div "/v2/facts/pg911/dev/bulk/users" at bounding box center [435, 237] width 326 height 7
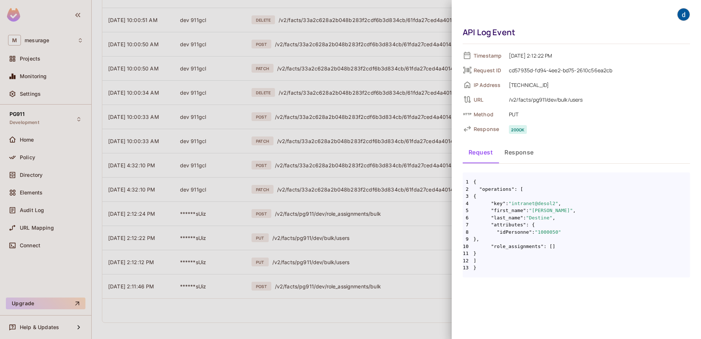
click at [516, 153] on button "Response" at bounding box center [519, 152] width 41 height 18
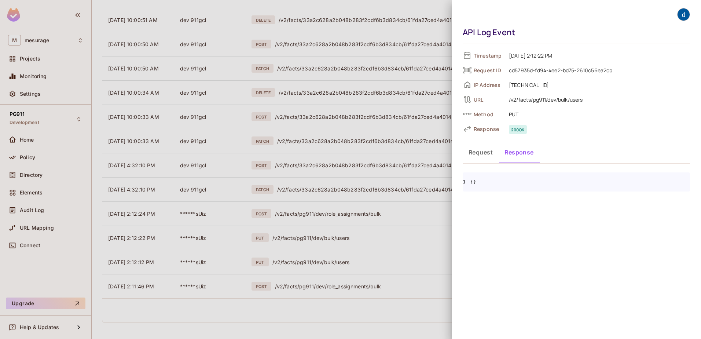
click at [294, 240] on div at bounding box center [350, 169] width 701 height 339
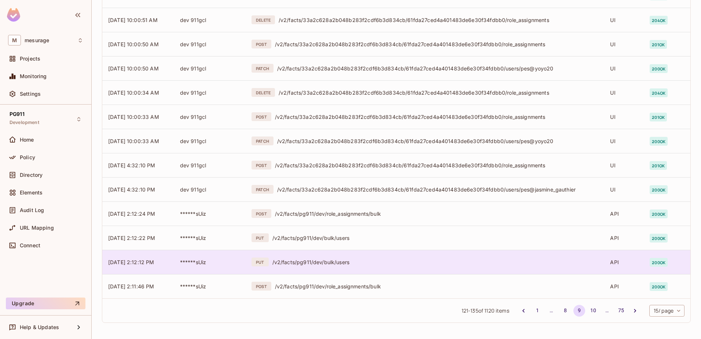
click at [289, 263] on div "/v2/facts/pg911/dev/bulk/users" at bounding box center [435, 261] width 326 height 7
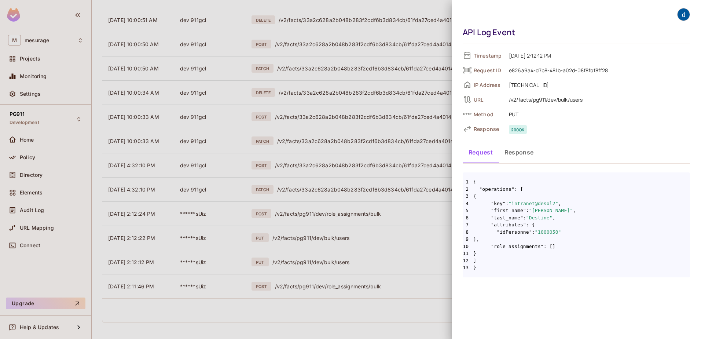
click at [515, 151] on button "Response" at bounding box center [519, 152] width 41 height 18
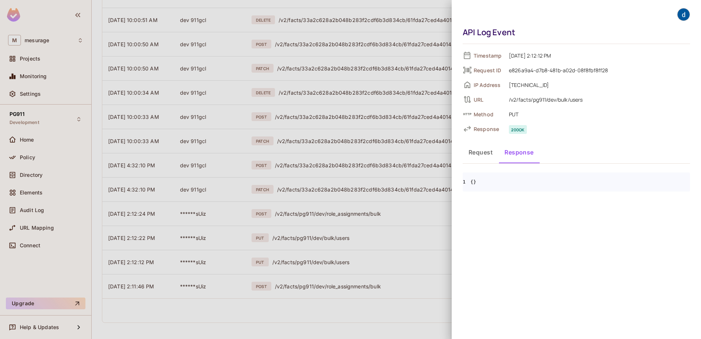
click at [276, 265] on div at bounding box center [350, 169] width 701 height 339
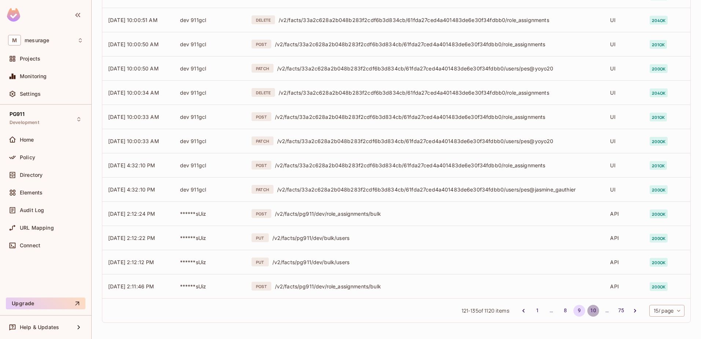
click at [587, 311] on button "10" at bounding box center [593, 311] width 12 height 12
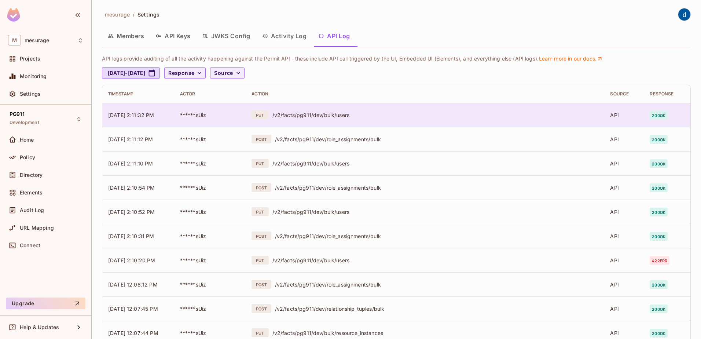
click at [148, 115] on span "09/18/2025 2:11:32 PM" at bounding box center [131, 115] width 46 height 6
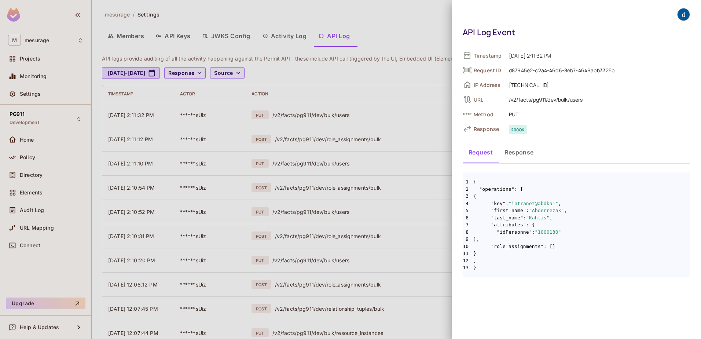
click at [515, 154] on button "Response" at bounding box center [519, 152] width 41 height 18
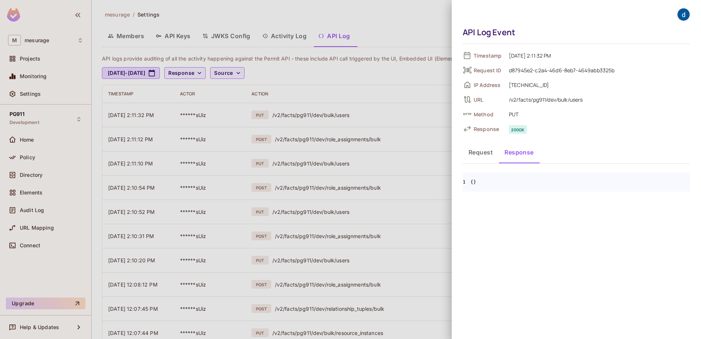
click at [476, 151] on button "Request" at bounding box center [481, 152] width 36 height 18
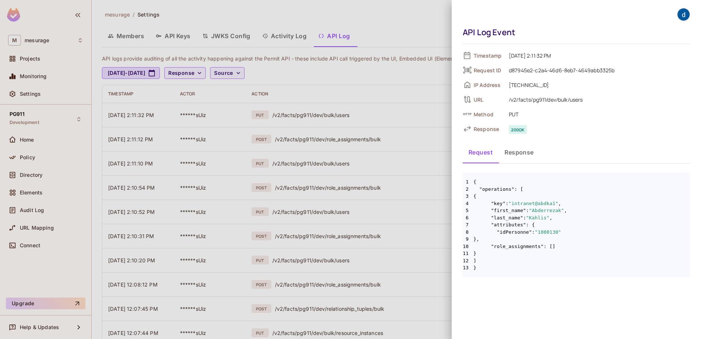
click at [294, 161] on div at bounding box center [350, 169] width 701 height 339
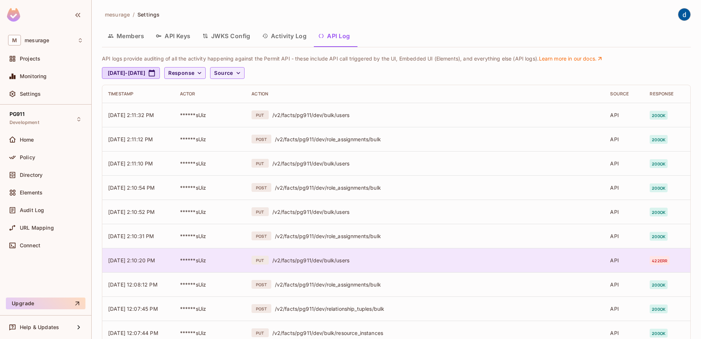
click at [324, 261] on div "/v2/facts/pg911/dev/bulk/users" at bounding box center [435, 260] width 326 height 7
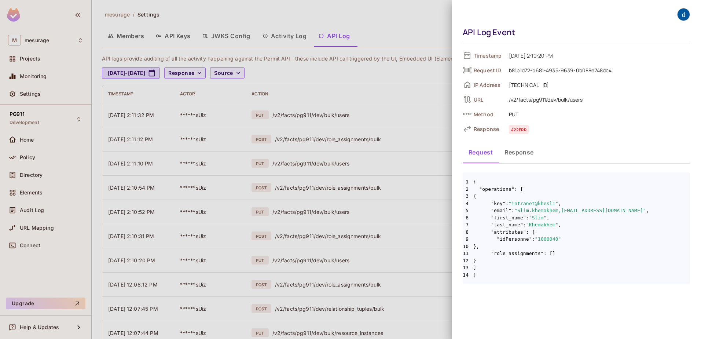
click at [576, 274] on span "14 }" at bounding box center [576, 274] width 227 height 7
click at [421, 21] on div at bounding box center [350, 169] width 701 height 339
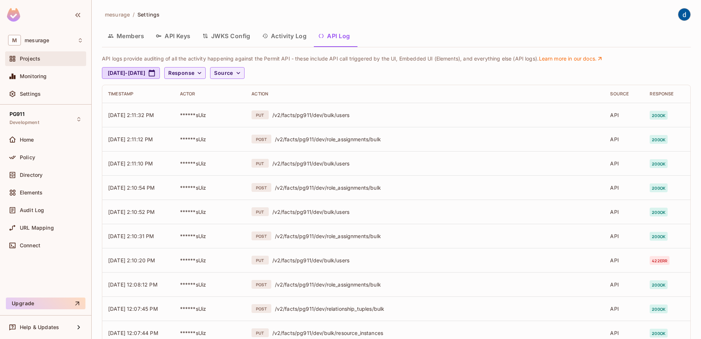
click at [26, 58] on span "Projects" at bounding box center [30, 59] width 21 height 6
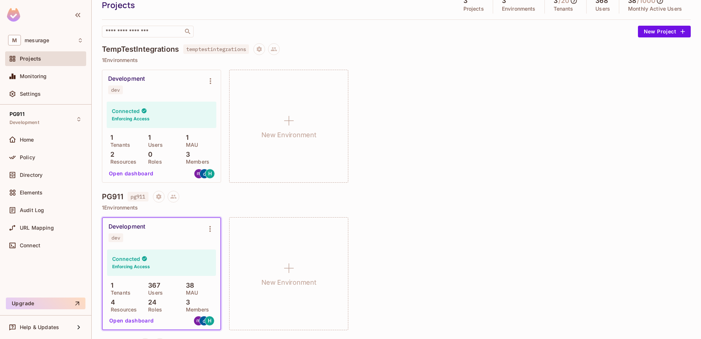
scroll to position [103, 0]
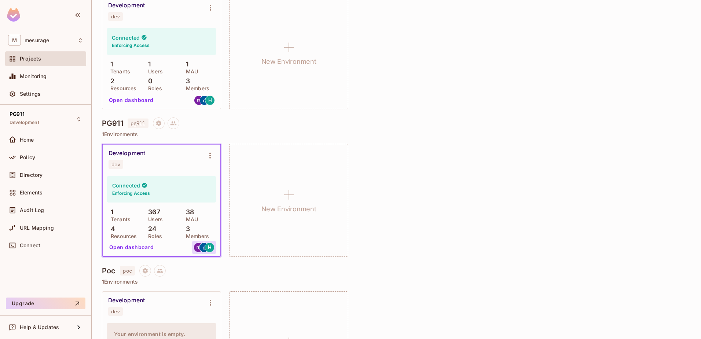
click at [206, 248] on div "H" at bounding box center [210, 247] width 10 height 10
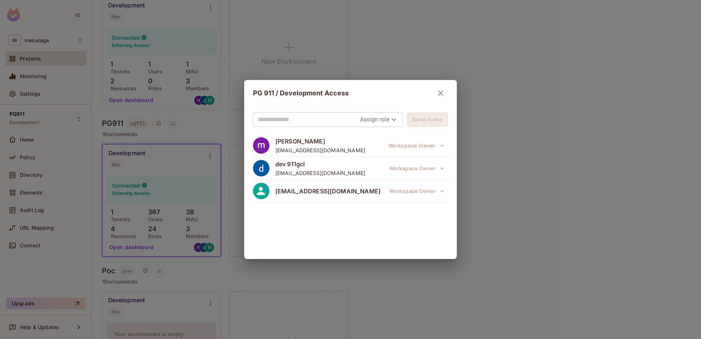
click at [281, 222] on div "mathieu hamel mathieuhameljob@gmail.com Workspace Viewer dev 911gcl gcl911pg@gm…" at bounding box center [350, 192] width 195 height 117
click at [303, 194] on span "[EMAIL_ADDRESS][DOMAIN_NAME]" at bounding box center [327, 191] width 105 height 8
click at [444, 94] on icon "button" at bounding box center [440, 93] width 9 height 9
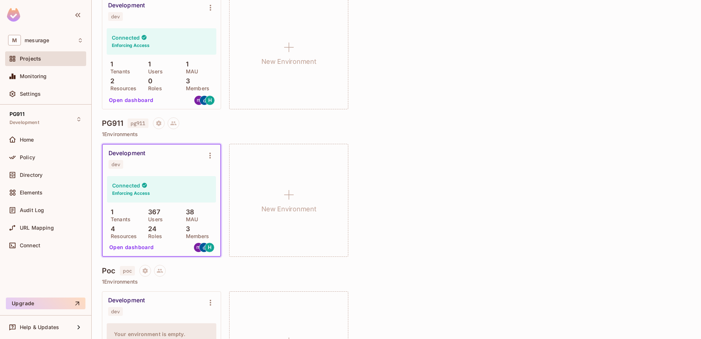
click at [144, 247] on button "Open dashboard" at bounding box center [131, 247] width 51 height 12
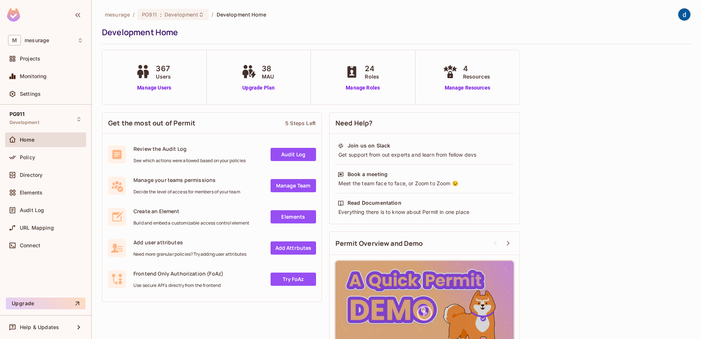
click at [162, 78] on span "Users" at bounding box center [163, 77] width 15 height 8
click at [155, 89] on link "Manage Users" at bounding box center [154, 88] width 41 height 8
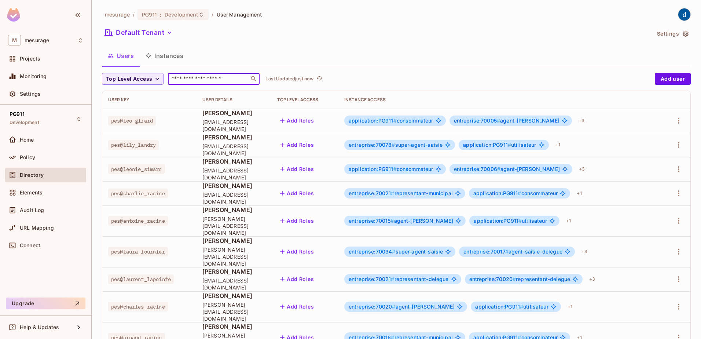
click at [191, 76] on input "text" at bounding box center [208, 78] width 77 height 7
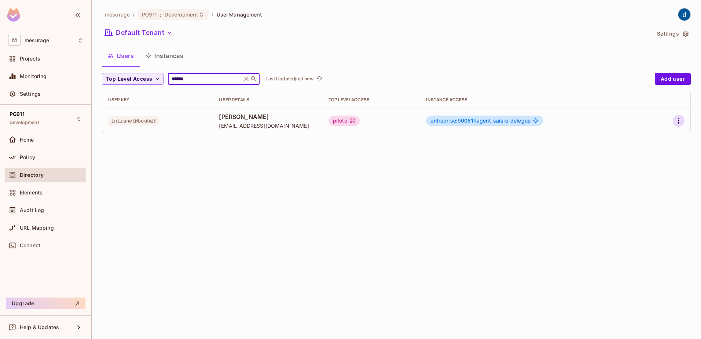
type input "******"
click at [679, 121] on icon "button" at bounding box center [678, 120] width 9 height 9
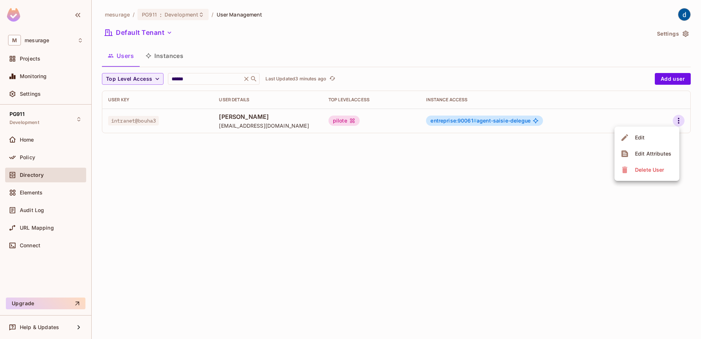
click at [338, 226] on div at bounding box center [350, 169] width 701 height 339
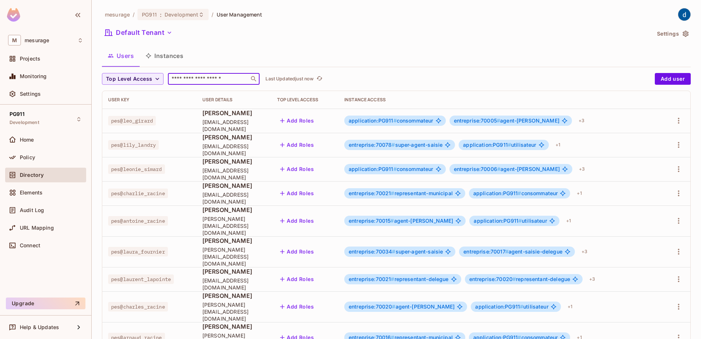
click at [188, 77] on input "text" at bounding box center [208, 78] width 77 height 7
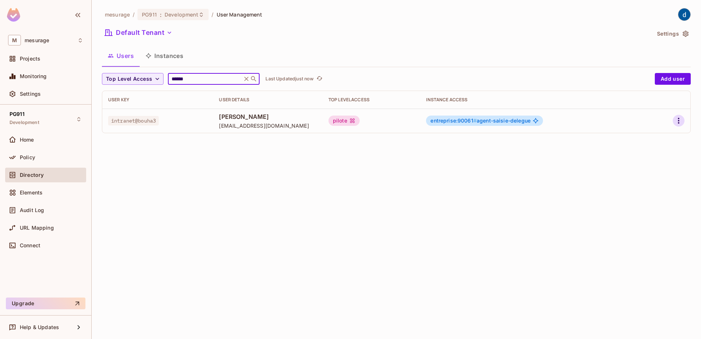
type input "******"
click at [678, 122] on icon "button" at bounding box center [678, 120] width 9 height 9
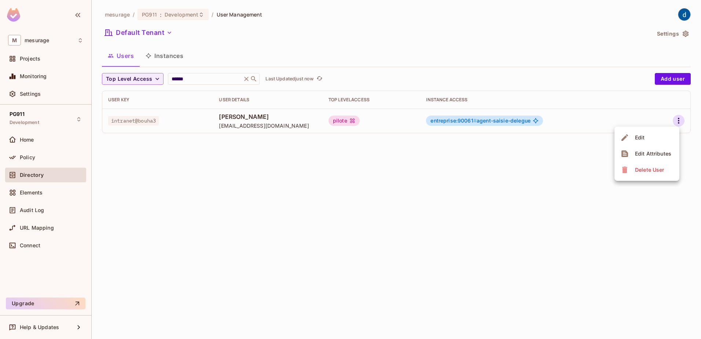
click at [412, 179] on div at bounding box center [350, 169] width 701 height 339
click at [275, 175] on div "mesurage / PG911 : Development / User Management Default Tenant Settings Users …" at bounding box center [396, 169] width 609 height 339
drag, startPoint x: 543, startPoint y: 172, endPoint x: 631, endPoint y: 127, distance: 98.7
click at [566, 165] on div "mesurage / PG911 : Development / User Management Default Tenant Settings Users …" at bounding box center [396, 169] width 609 height 339
click at [247, 149] on div "mesurage / PG911 : Development / User Management Default Tenant Settings Users …" at bounding box center [396, 169] width 609 height 339
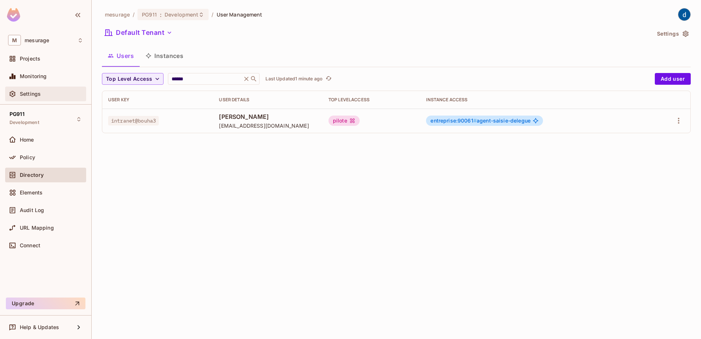
click at [26, 93] on span "Settings" at bounding box center [30, 94] width 21 height 6
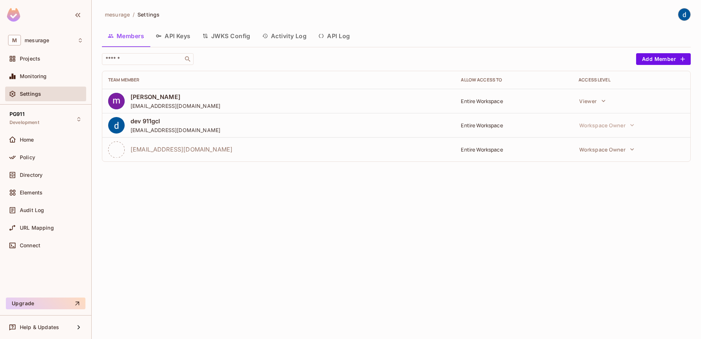
click at [345, 32] on button "API Log" at bounding box center [333, 36] width 43 height 18
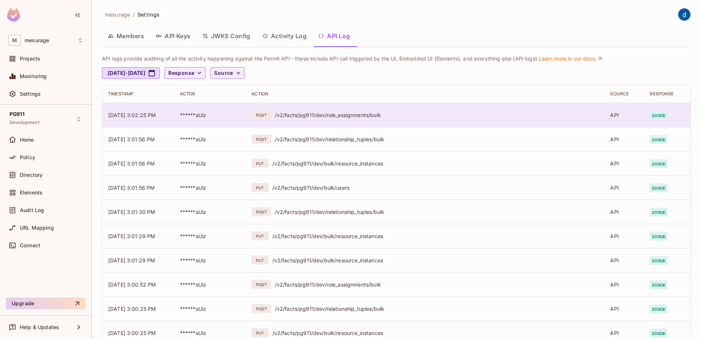
click at [341, 112] on div "/v2/facts/pg911/dev/role_assignments/bulk" at bounding box center [437, 114] width 324 height 7
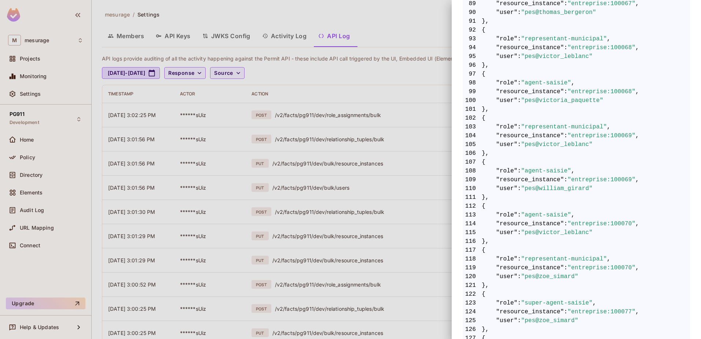
scroll to position [1063, 0]
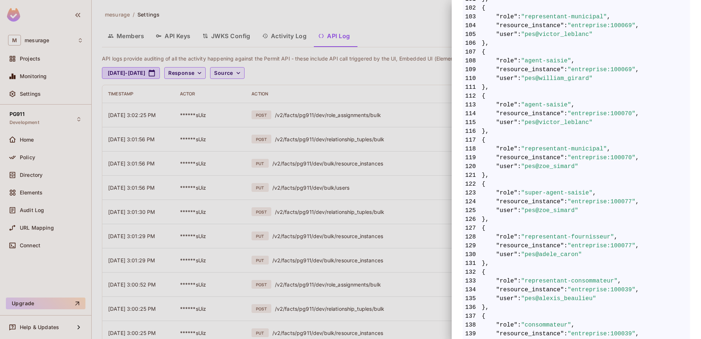
click at [132, 115] on div at bounding box center [350, 169] width 701 height 339
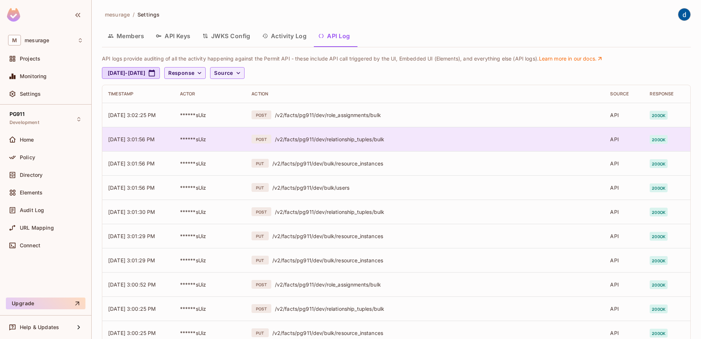
click at [150, 139] on span "[DATE] 3:01:56 PM" at bounding box center [131, 139] width 47 height 6
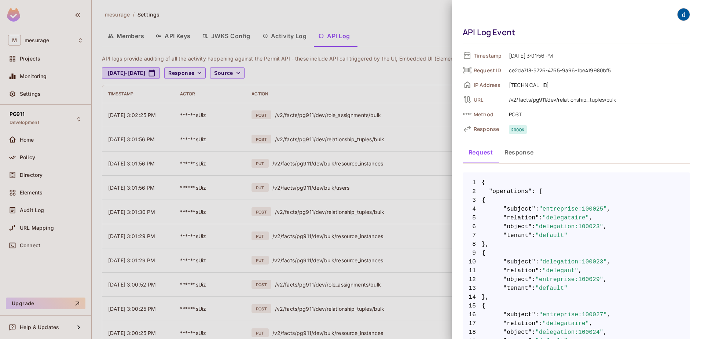
click at [157, 113] on div at bounding box center [350, 169] width 701 height 339
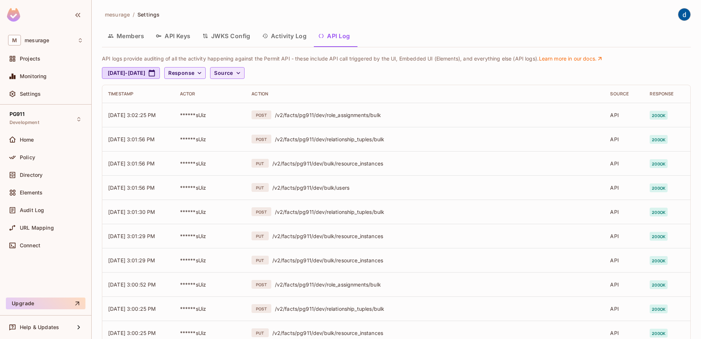
click at [244, 78] on button "Source" at bounding box center [227, 73] width 34 height 12
click at [147, 115] on div at bounding box center [350, 169] width 701 height 339
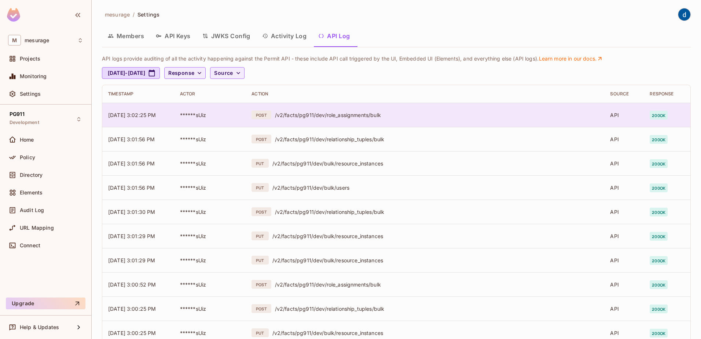
click at [306, 111] on div "/v2/facts/pg911/dev/role_assignments/bulk" at bounding box center [437, 114] width 324 height 7
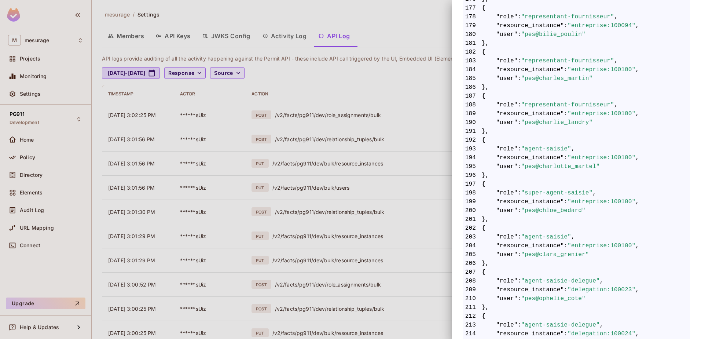
scroll to position [1805, 0]
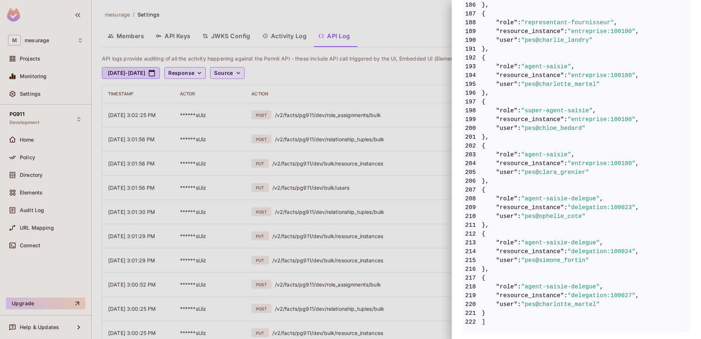
click at [147, 114] on div at bounding box center [350, 169] width 701 height 339
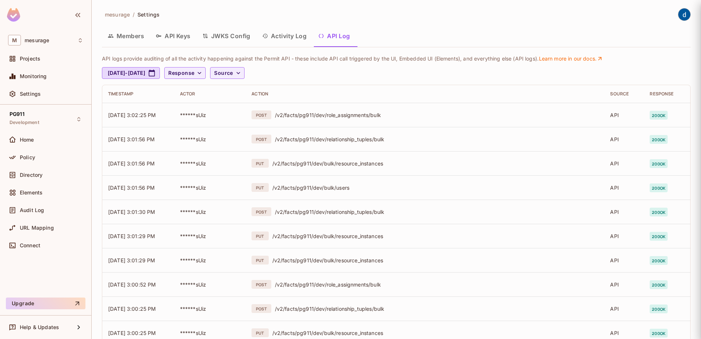
scroll to position [0, 0]
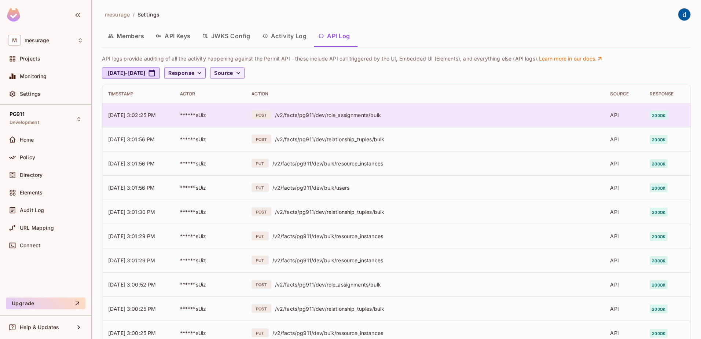
click at [306, 118] on div "/v2/facts/pg911/dev/role_assignments/bulk" at bounding box center [437, 114] width 324 height 7
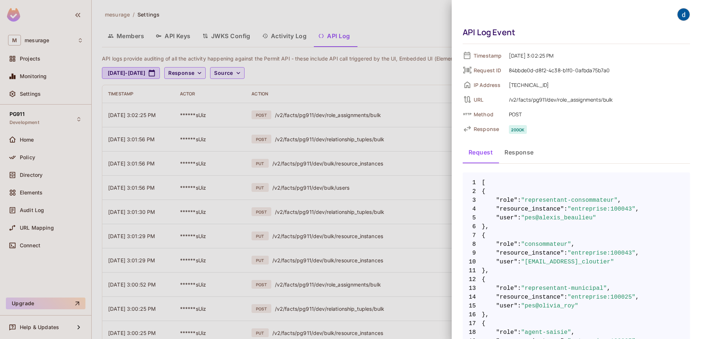
click at [517, 151] on button "Response" at bounding box center [519, 152] width 41 height 18
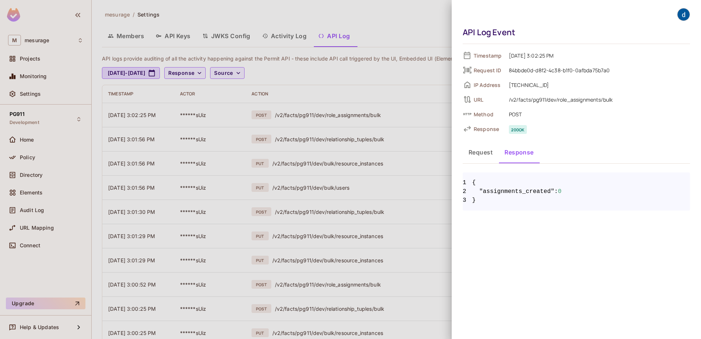
click at [483, 152] on button "Request" at bounding box center [481, 152] width 36 height 18
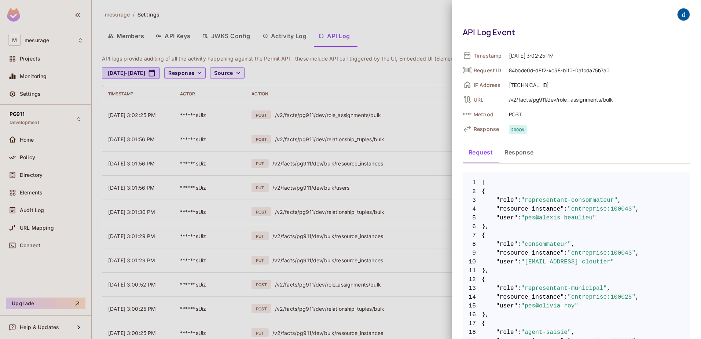
click at [324, 95] on div at bounding box center [350, 169] width 701 height 339
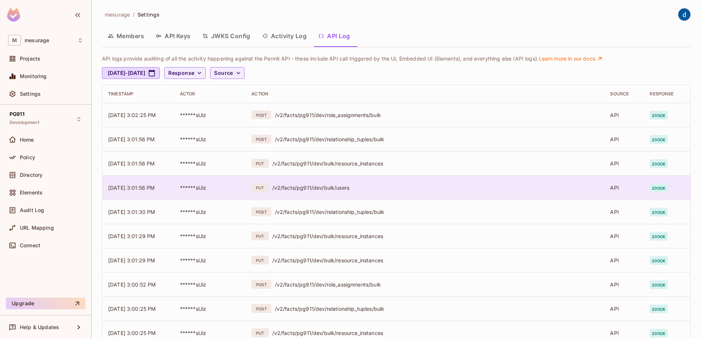
click at [297, 177] on td "PUT /v2/facts/pg911/dev/bulk/users" at bounding box center [425, 187] width 359 height 24
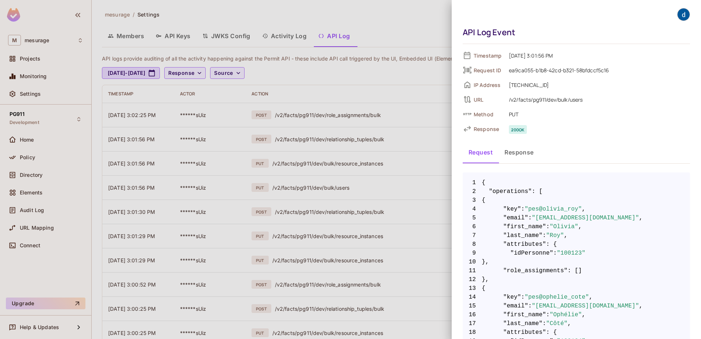
click at [298, 184] on div at bounding box center [350, 169] width 701 height 339
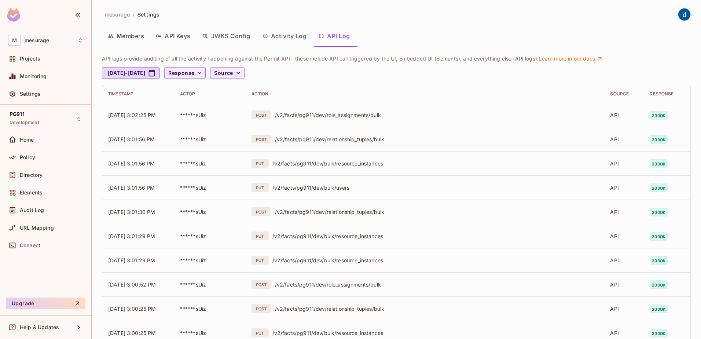
click at [298, 184] on div "/v2/facts/pg911/dev/bulk/users" at bounding box center [435, 187] width 326 height 7
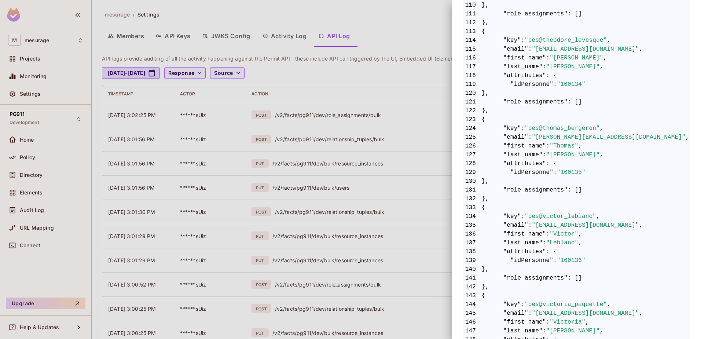
scroll to position [1247, 0]
